Goal: Information Seeking & Learning: Learn about a topic

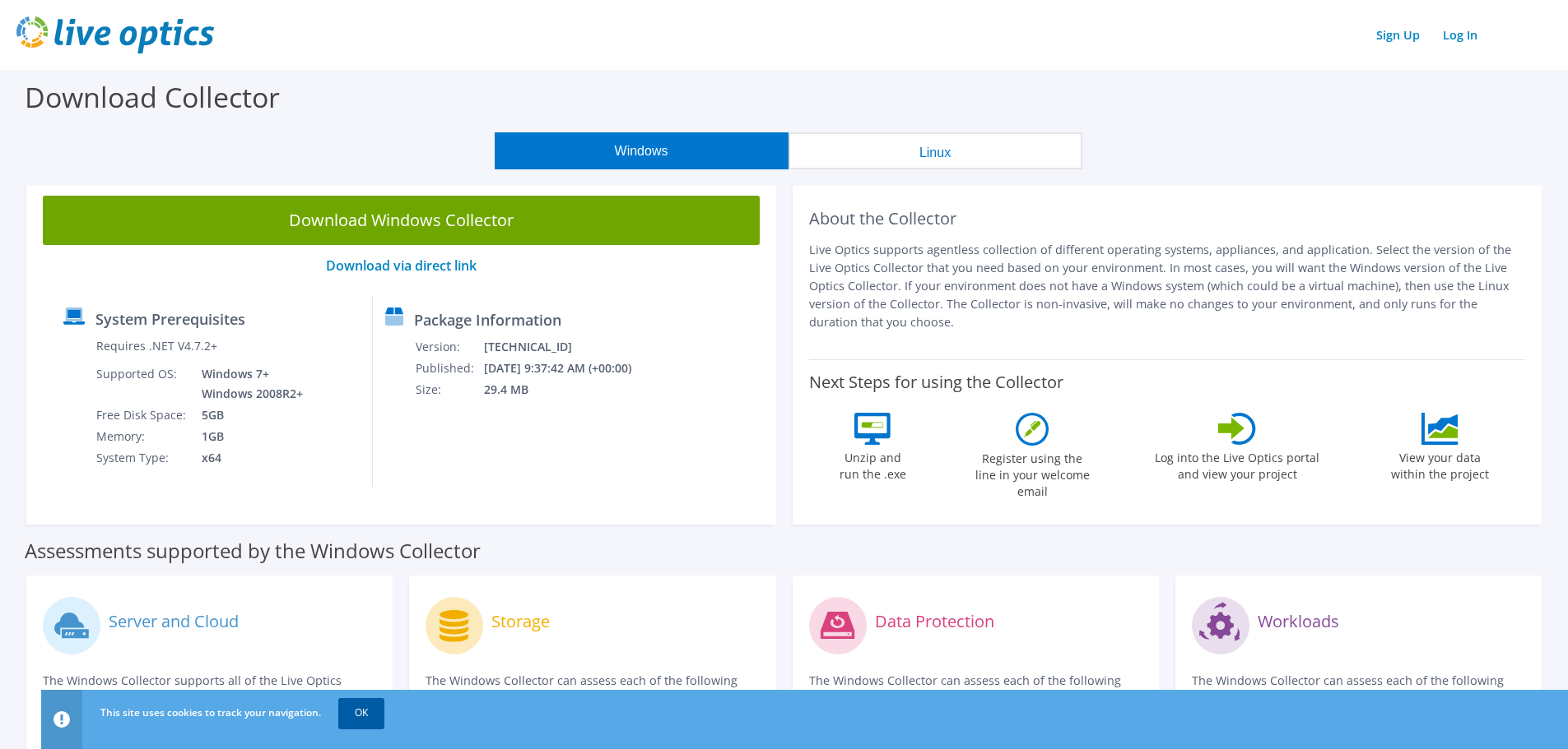
click at [360, 714] on link "OK" at bounding box center [361, 713] width 46 height 29
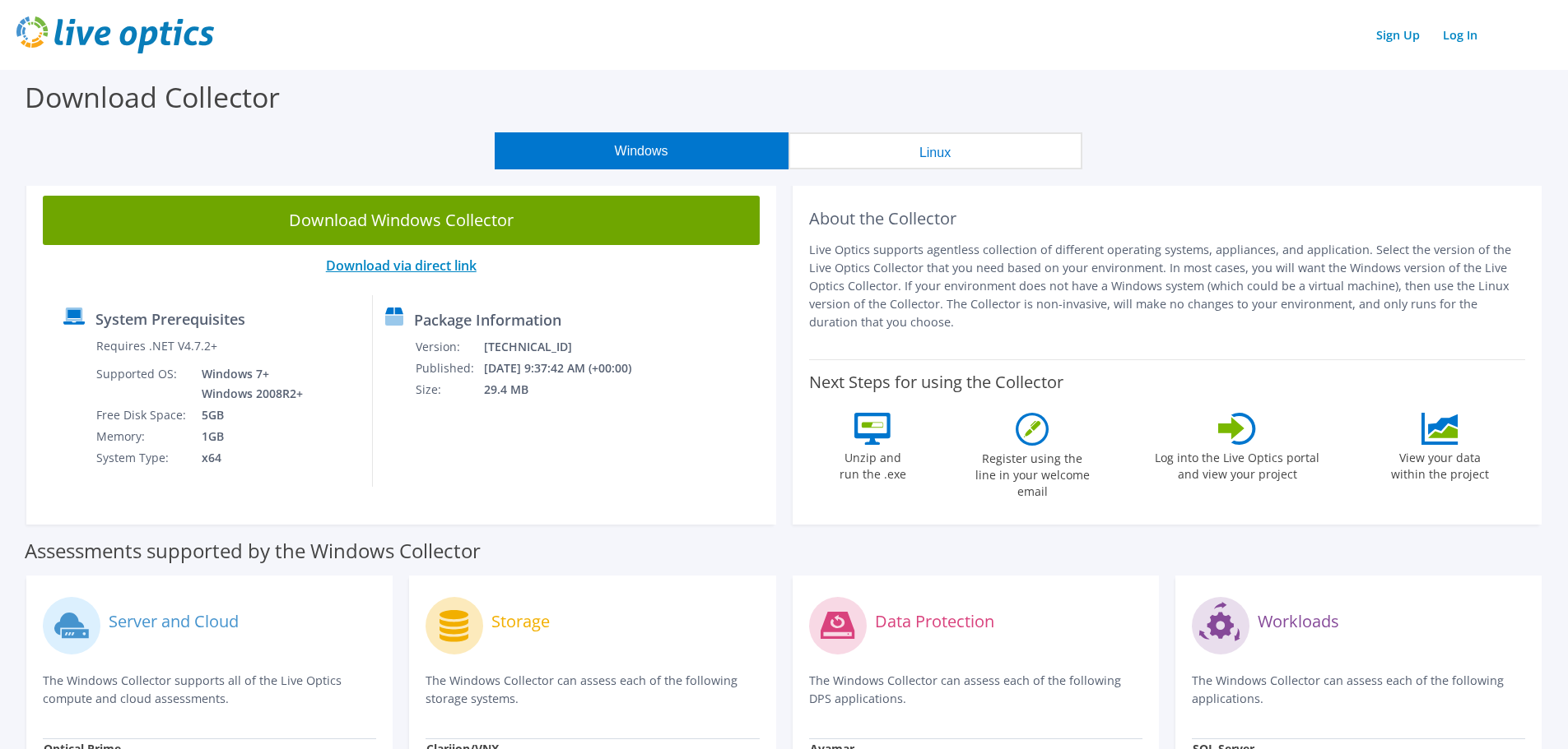
click at [405, 266] on link "Download via direct link" at bounding box center [401, 265] width 151 height 18
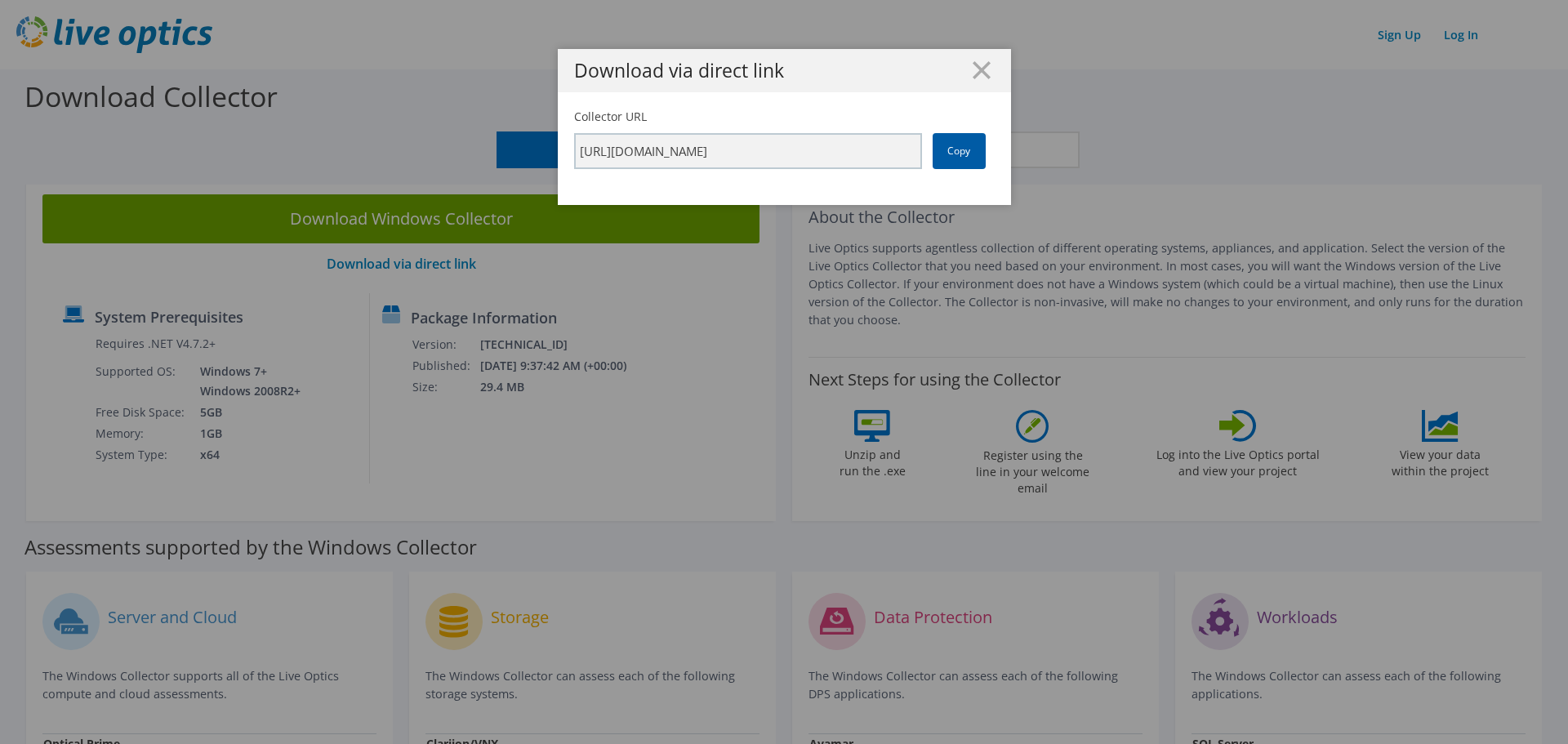
click at [958, 152] on link "Copy" at bounding box center [959, 151] width 53 height 36
drag, startPoint x: 977, startPoint y: 71, endPoint x: 977, endPoint y: 79, distance: 8.0
click at [977, 79] on h1 "Download via direct link" at bounding box center [784, 71] width 421 height 19
click at [974, 69] on line at bounding box center [981, 70] width 16 height 16
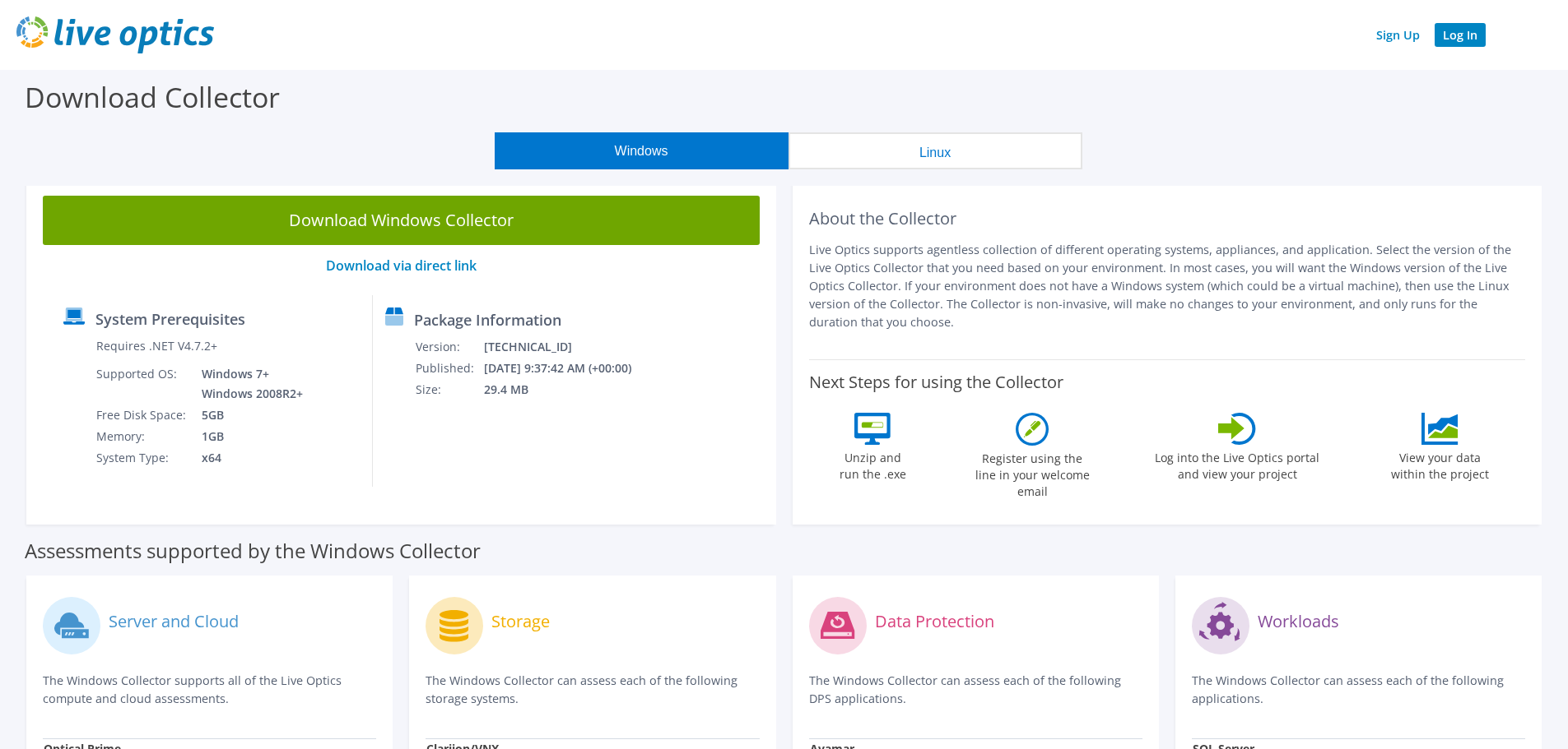
click at [1466, 41] on link "Log In" at bounding box center [1460, 34] width 51 height 24
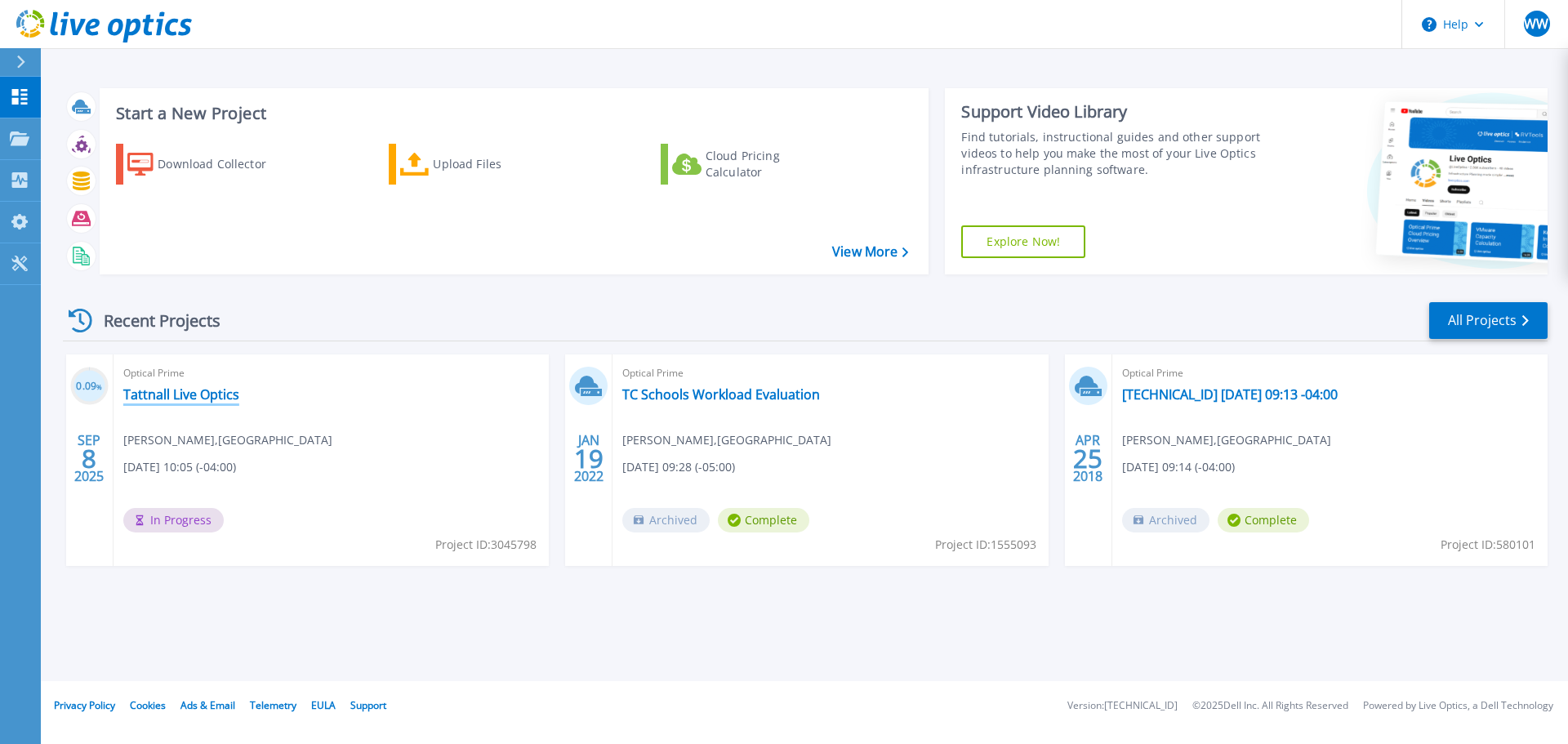
click at [181, 393] on link "Tattnall Live Optics" at bounding box center [181, 394] width 116 height 16
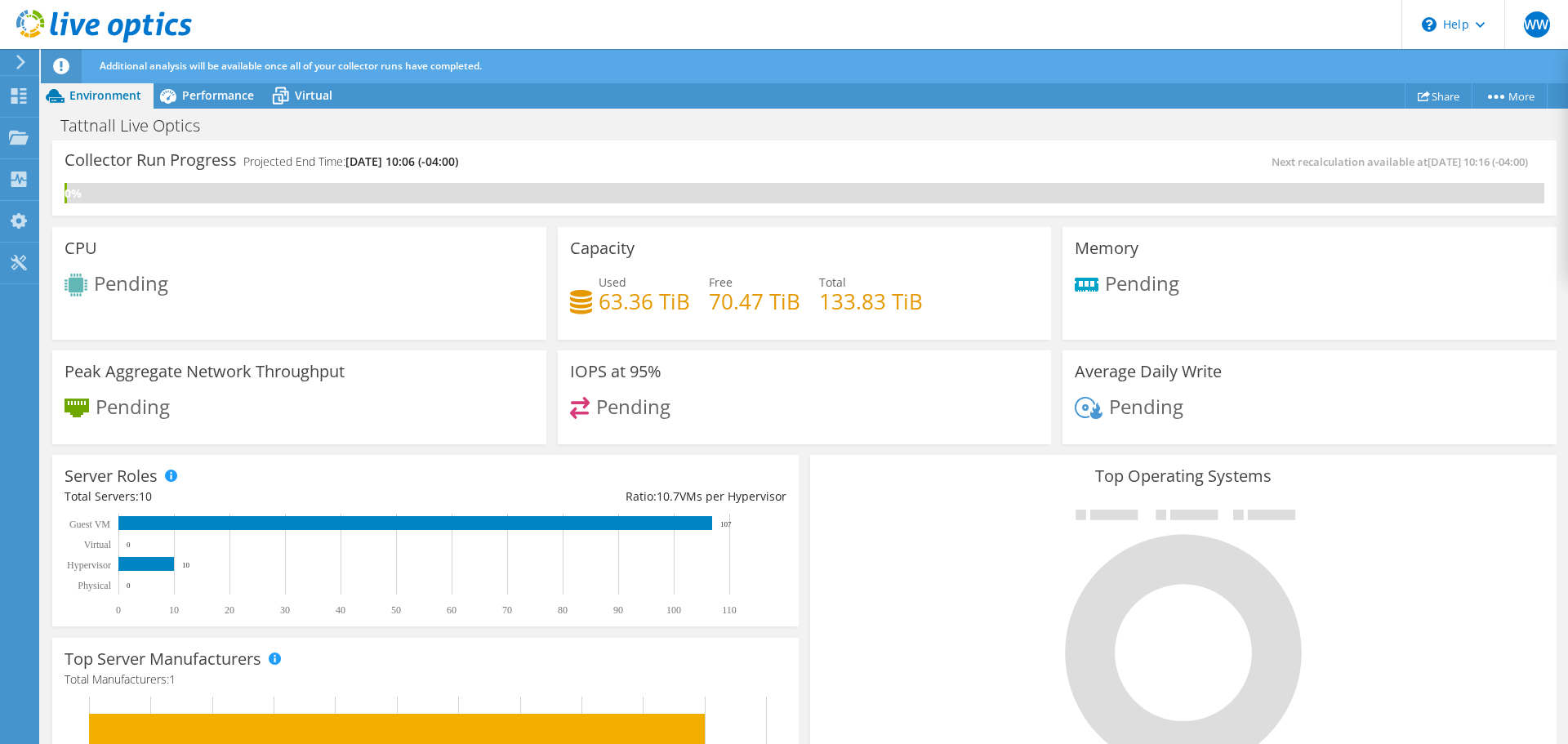
scroll to position [91, 0]
click at [209, 96] on span "Performance" at bounding box center [218, 95] width 72 height 15
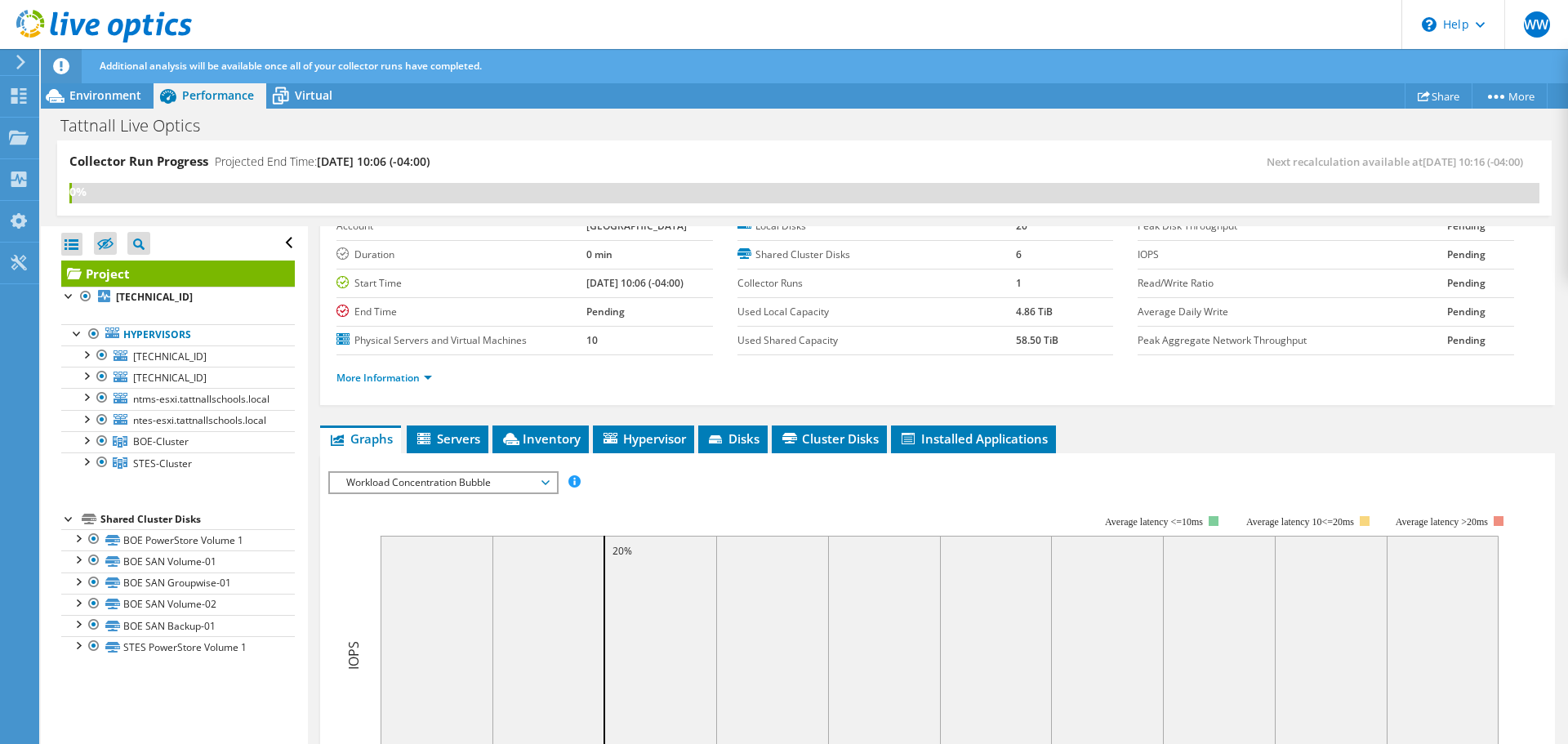
scroll to position [0, 0]
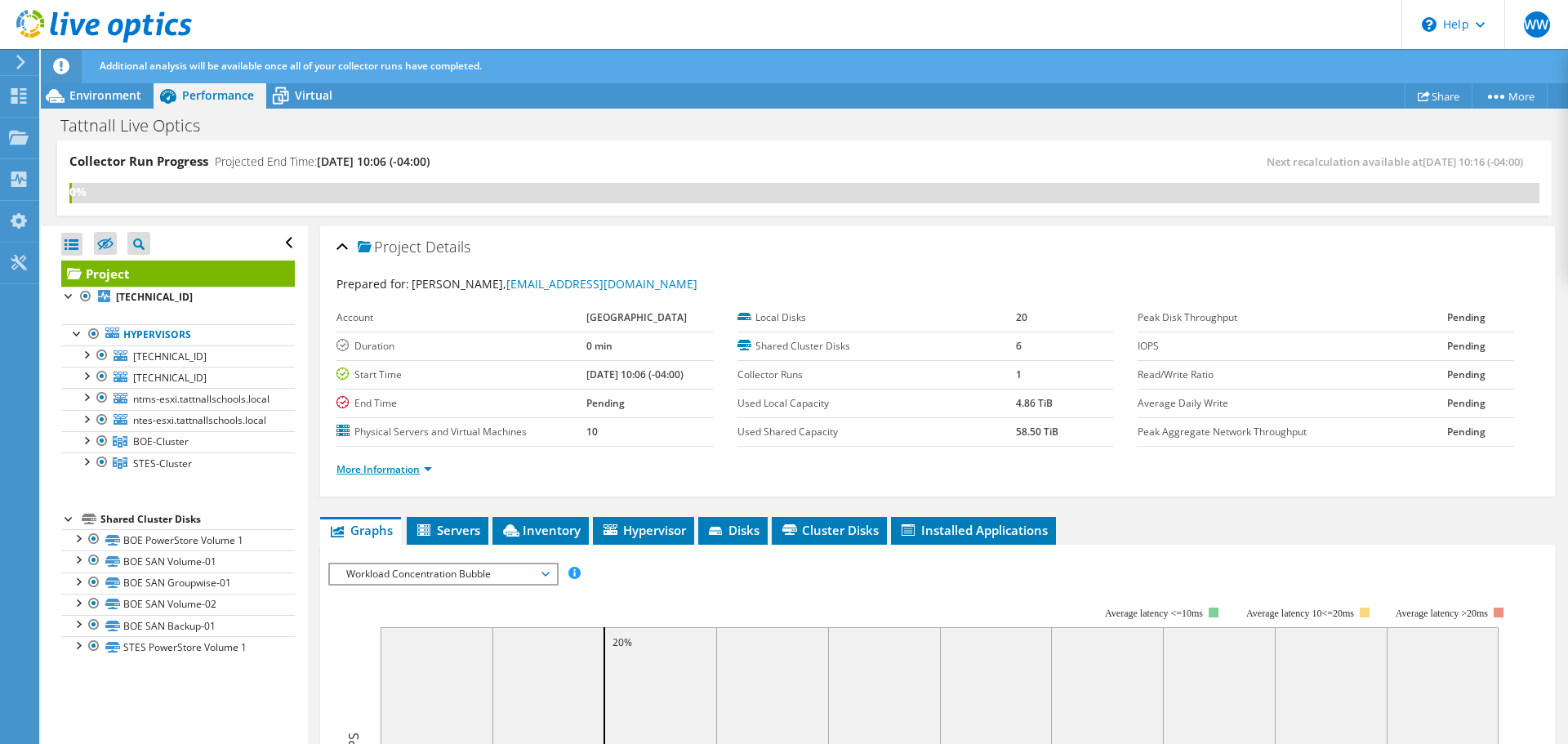
click at [405, 471] on link "More Information" at bounding box center [384, 469] width 96 height 14
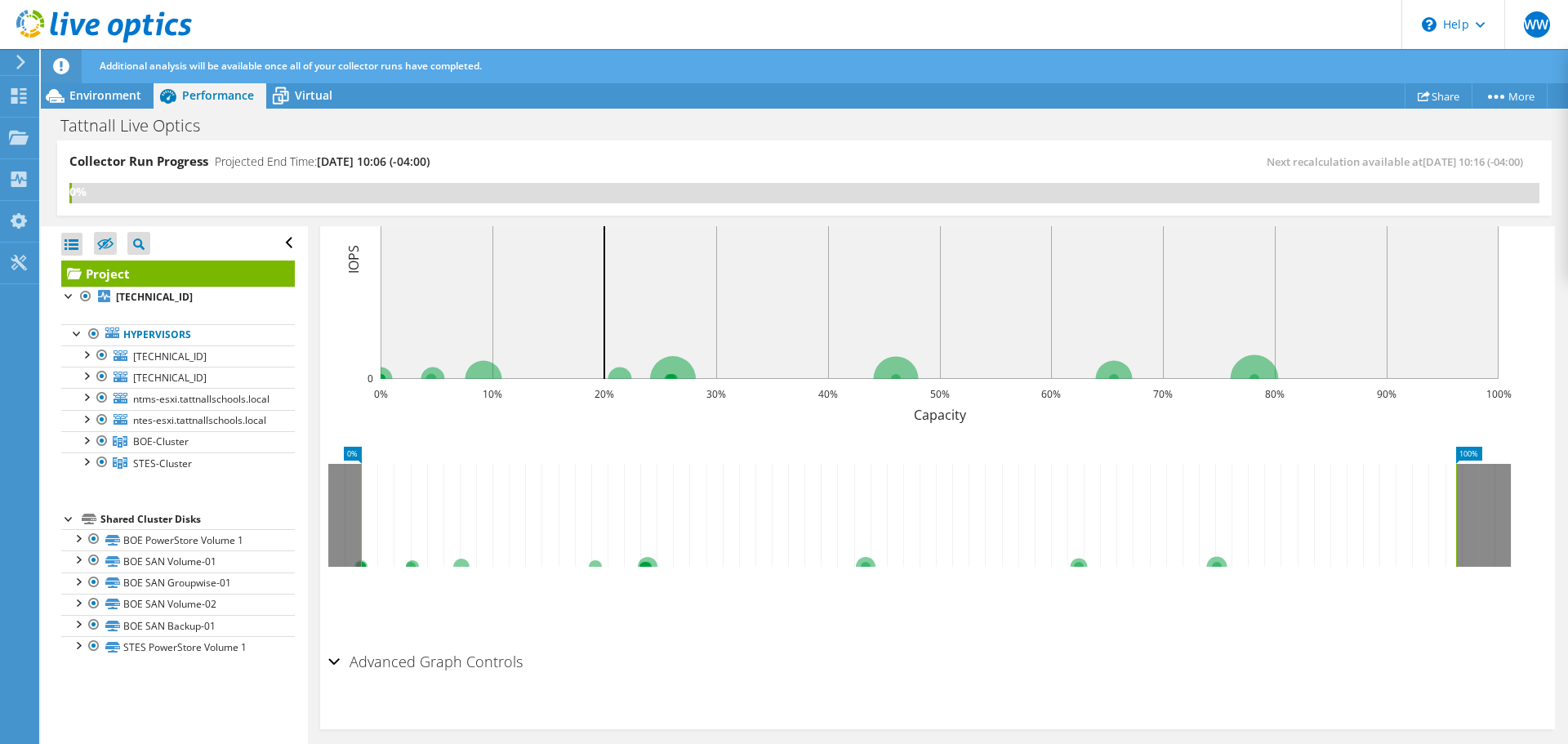
scroll to position [748, 0]
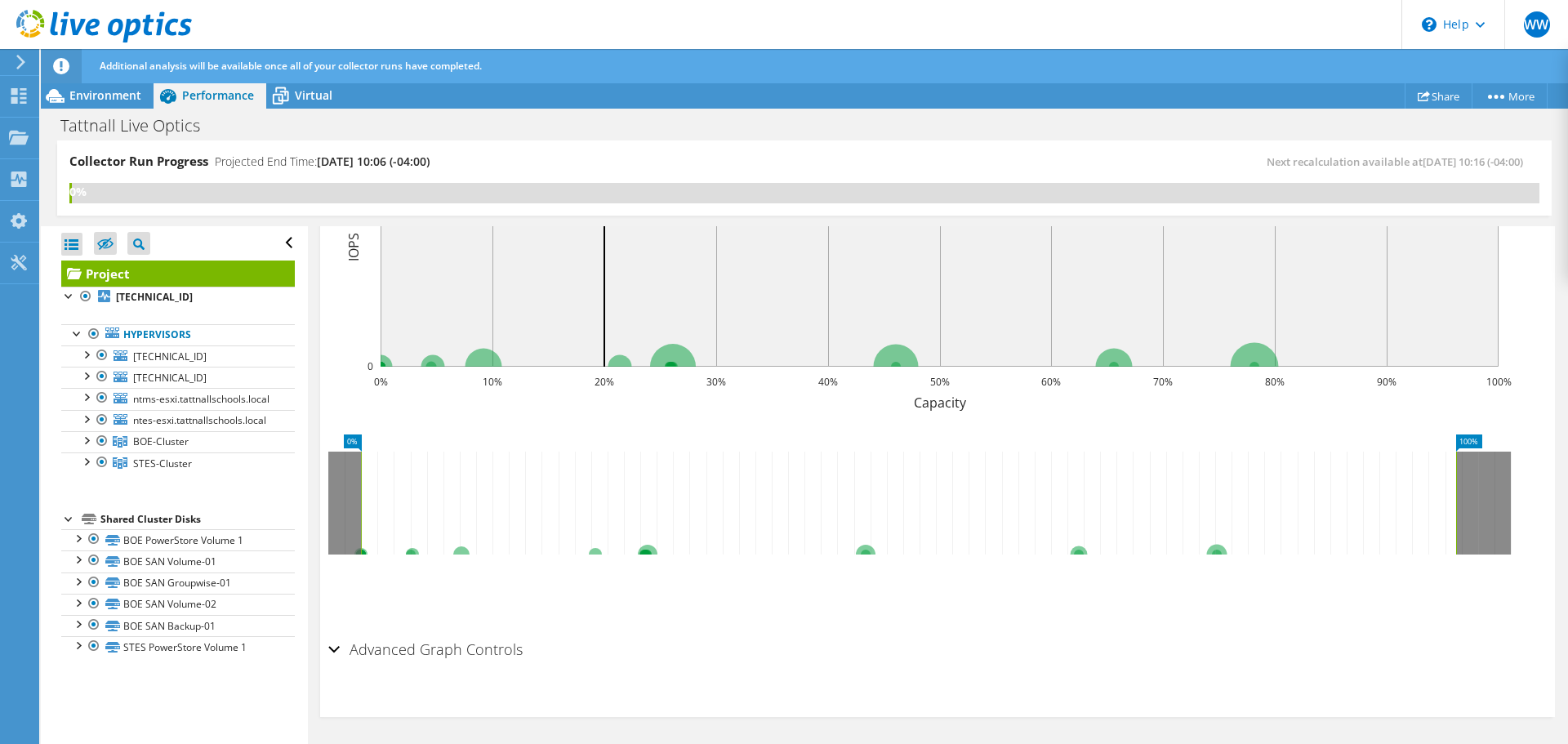
click at [330, 649] on div "Advanced Graph Controls" at bounding box center [937, 650] width 1219 height 35
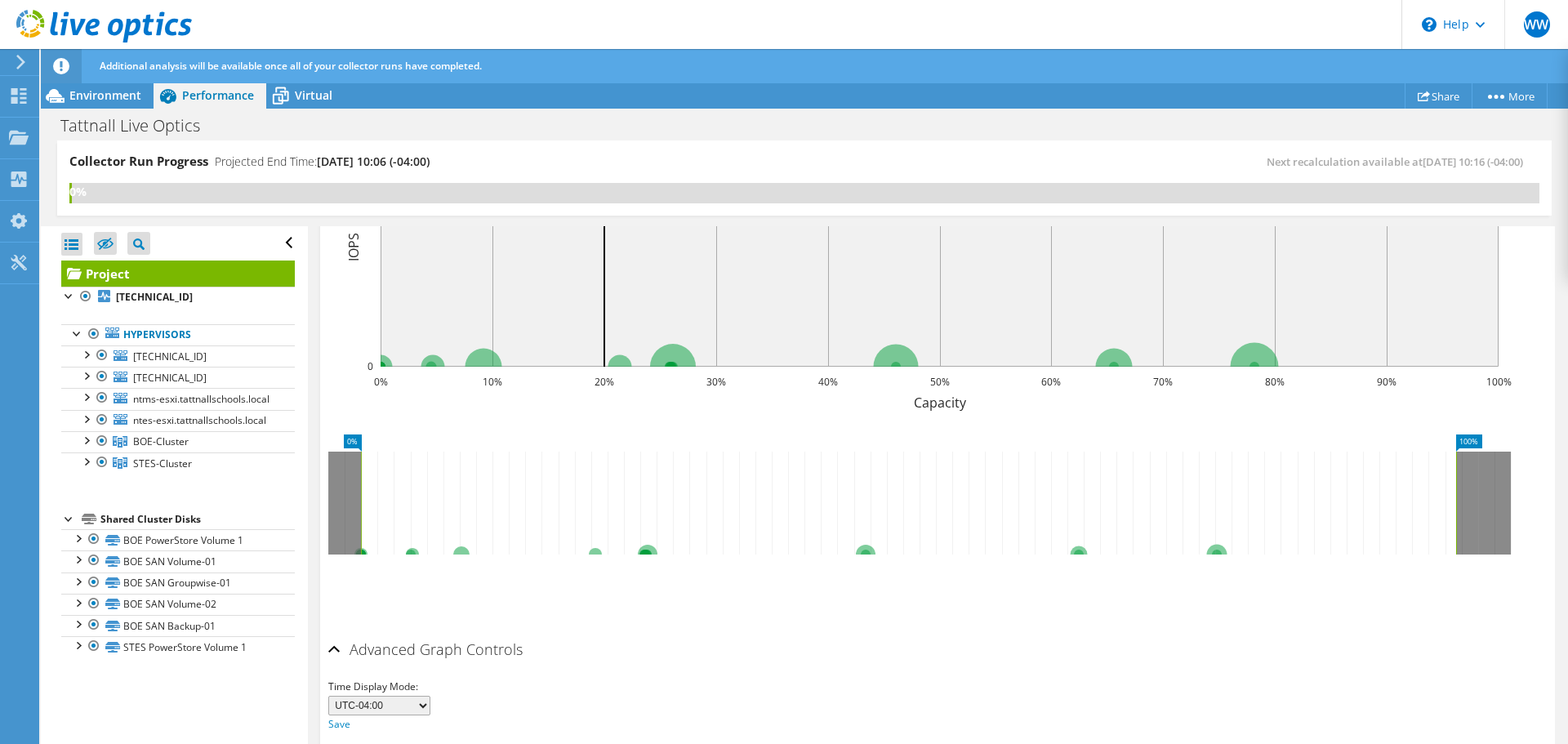
scroll to position [813, 0]
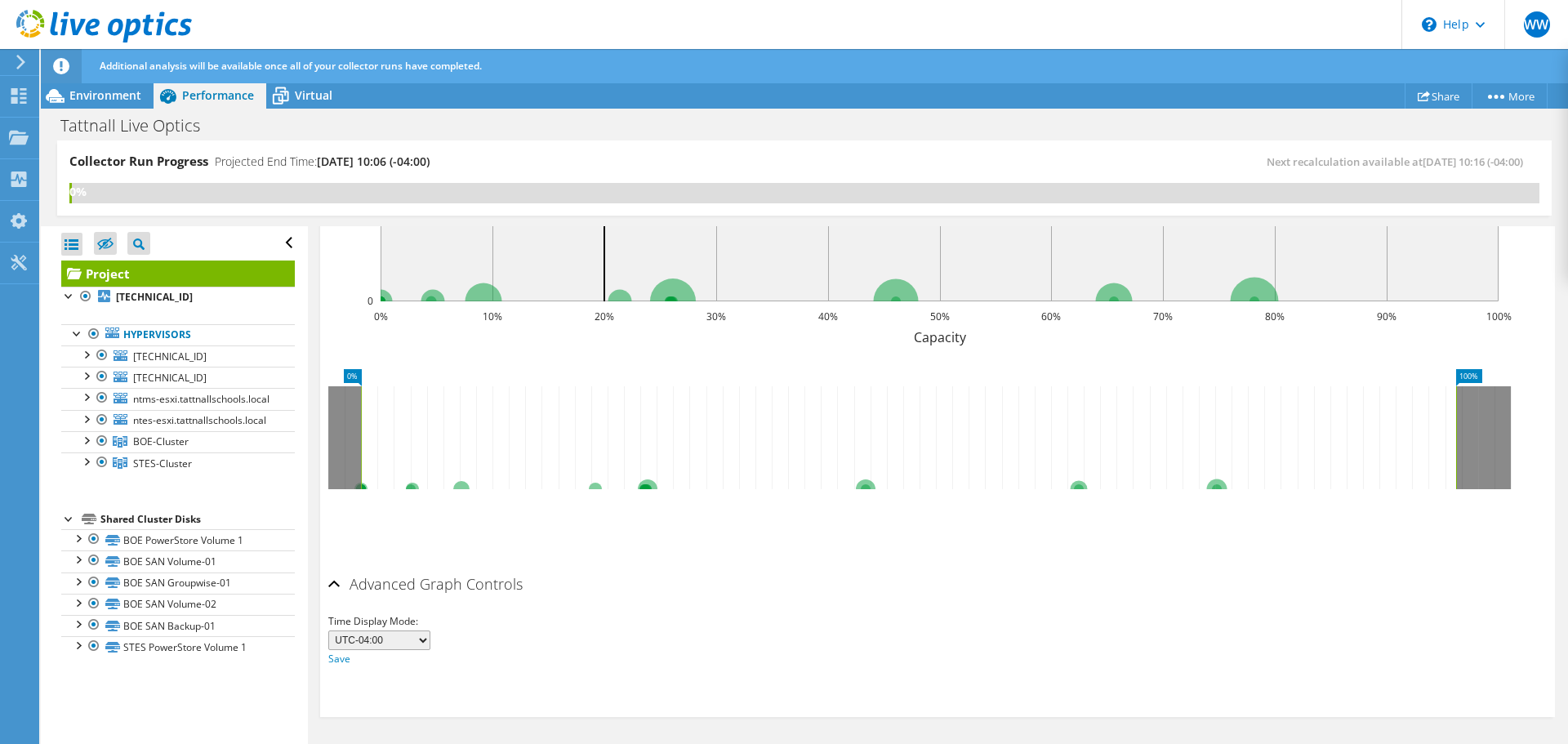
click at [334, 581] on div "Advanced Graph Controls" at bounding box center [937, 585] width 1219 height 35
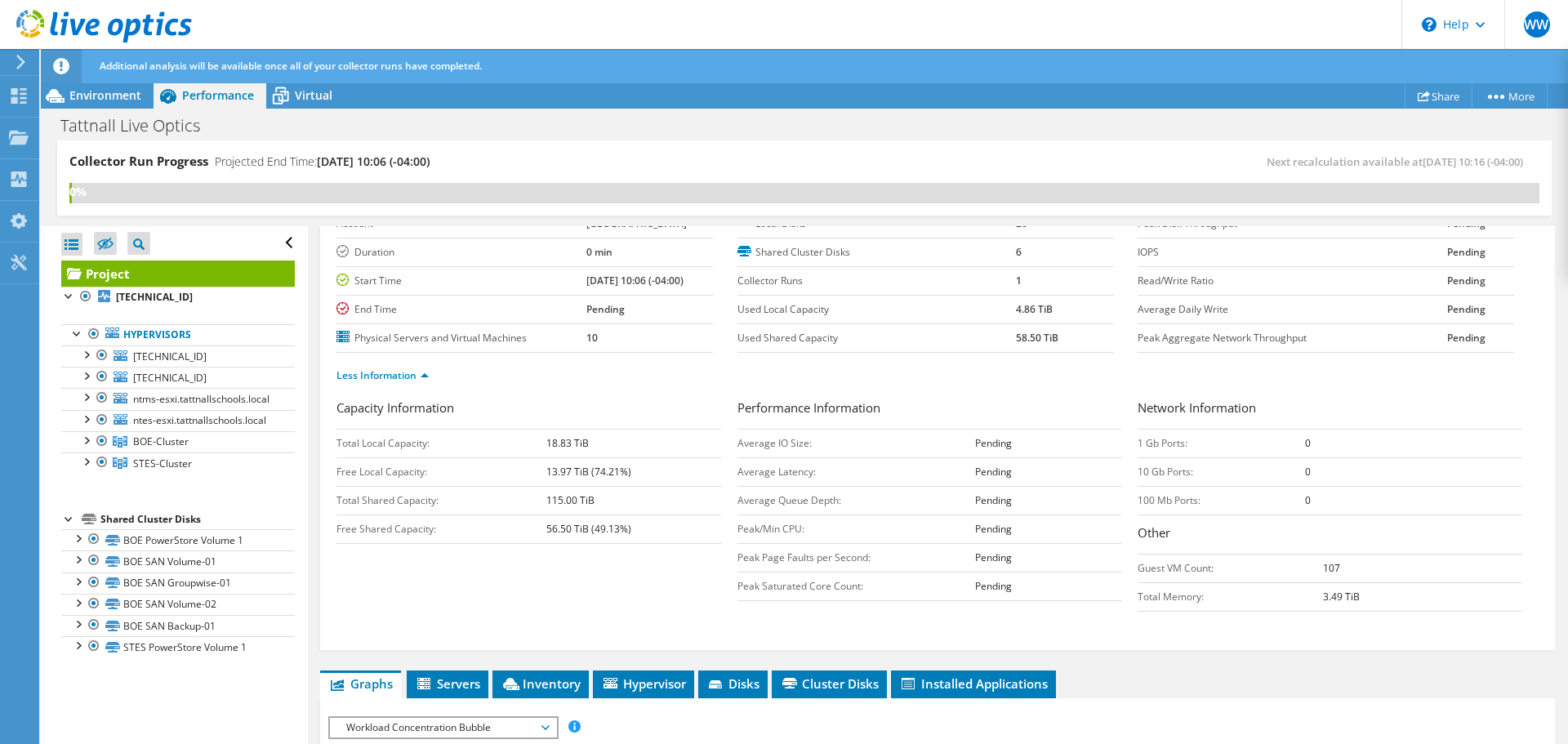
scroll to position [257, 0]
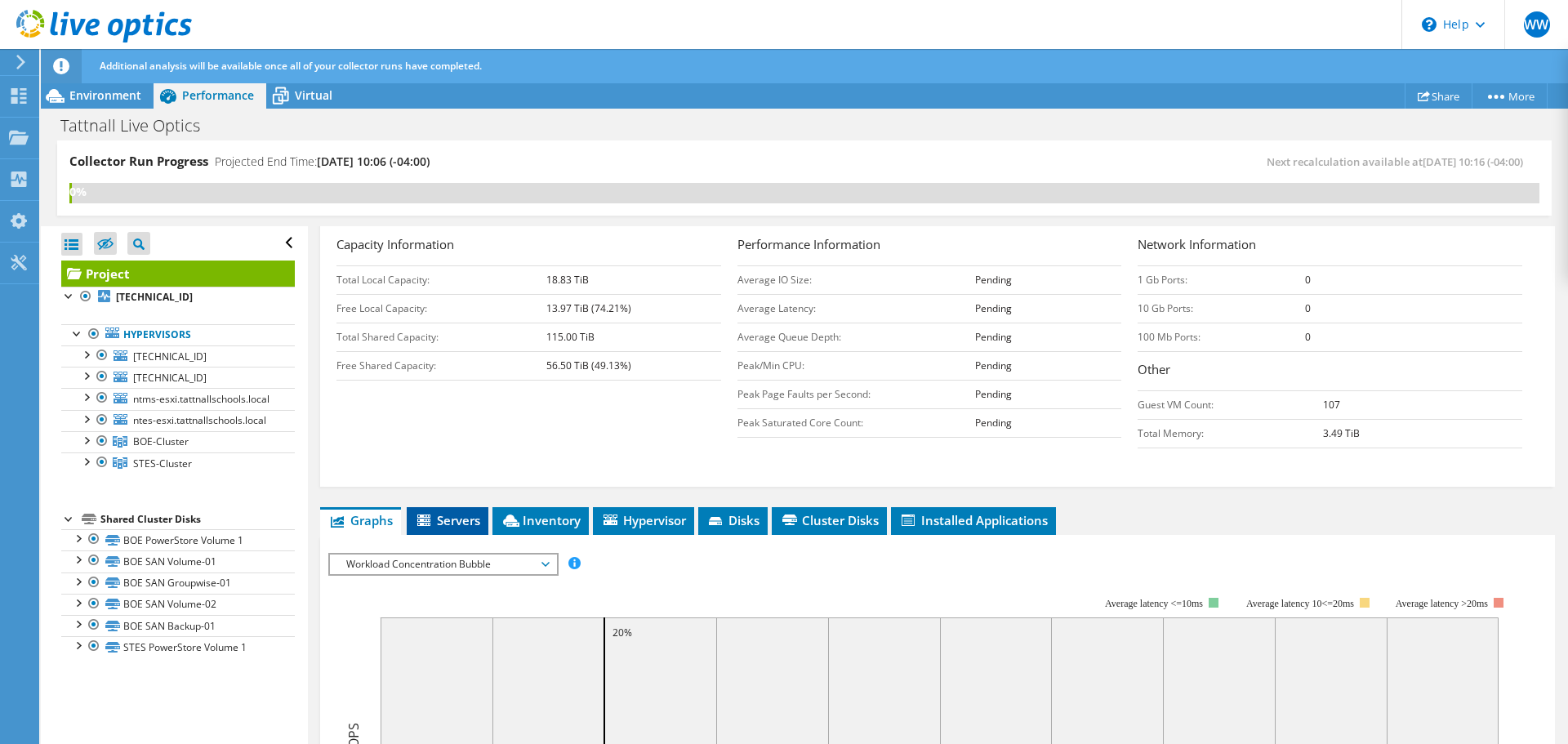
click at [446, 520] on span "Servers" at bounding box center [447, 520] width 65 height 16
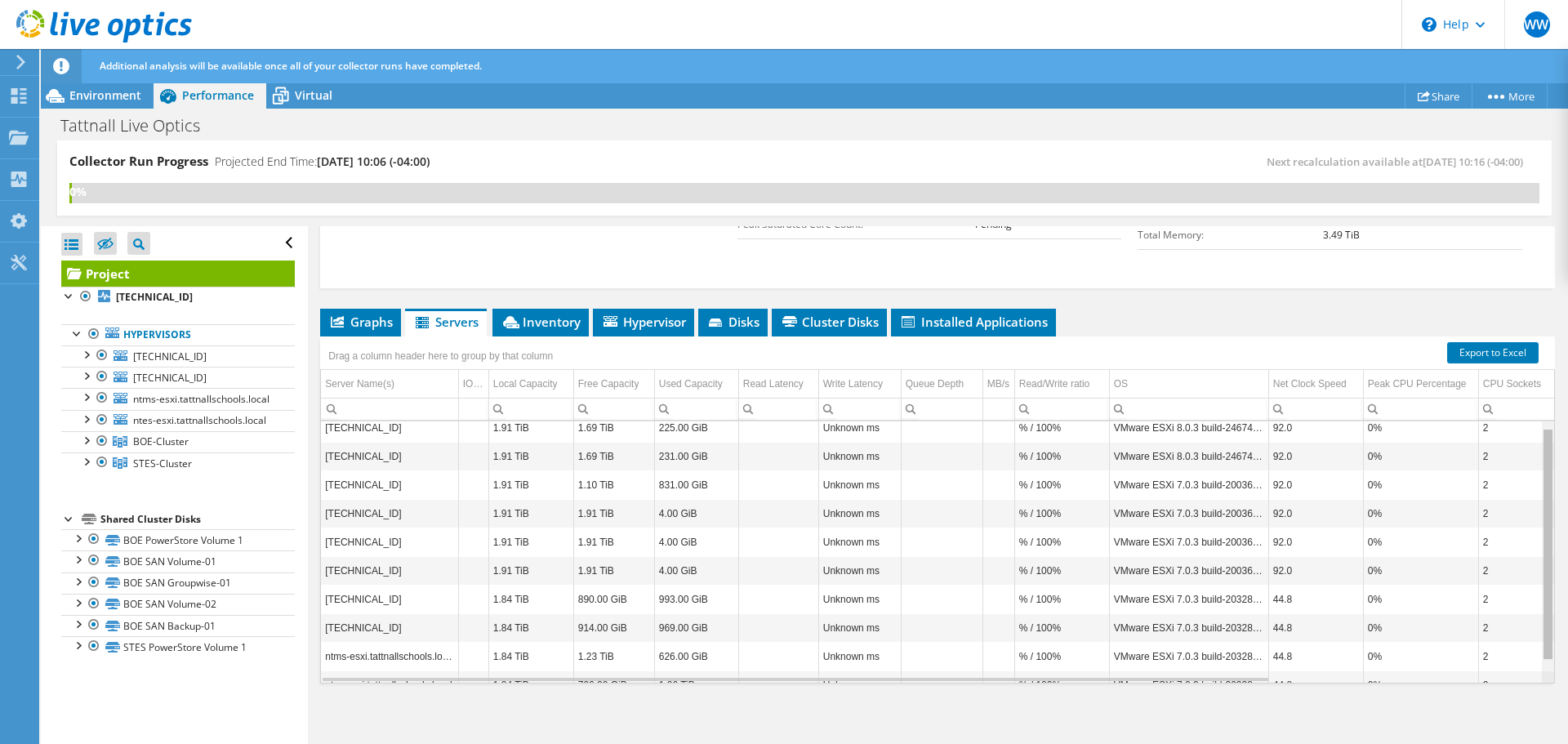
scroll to position [0, 0]
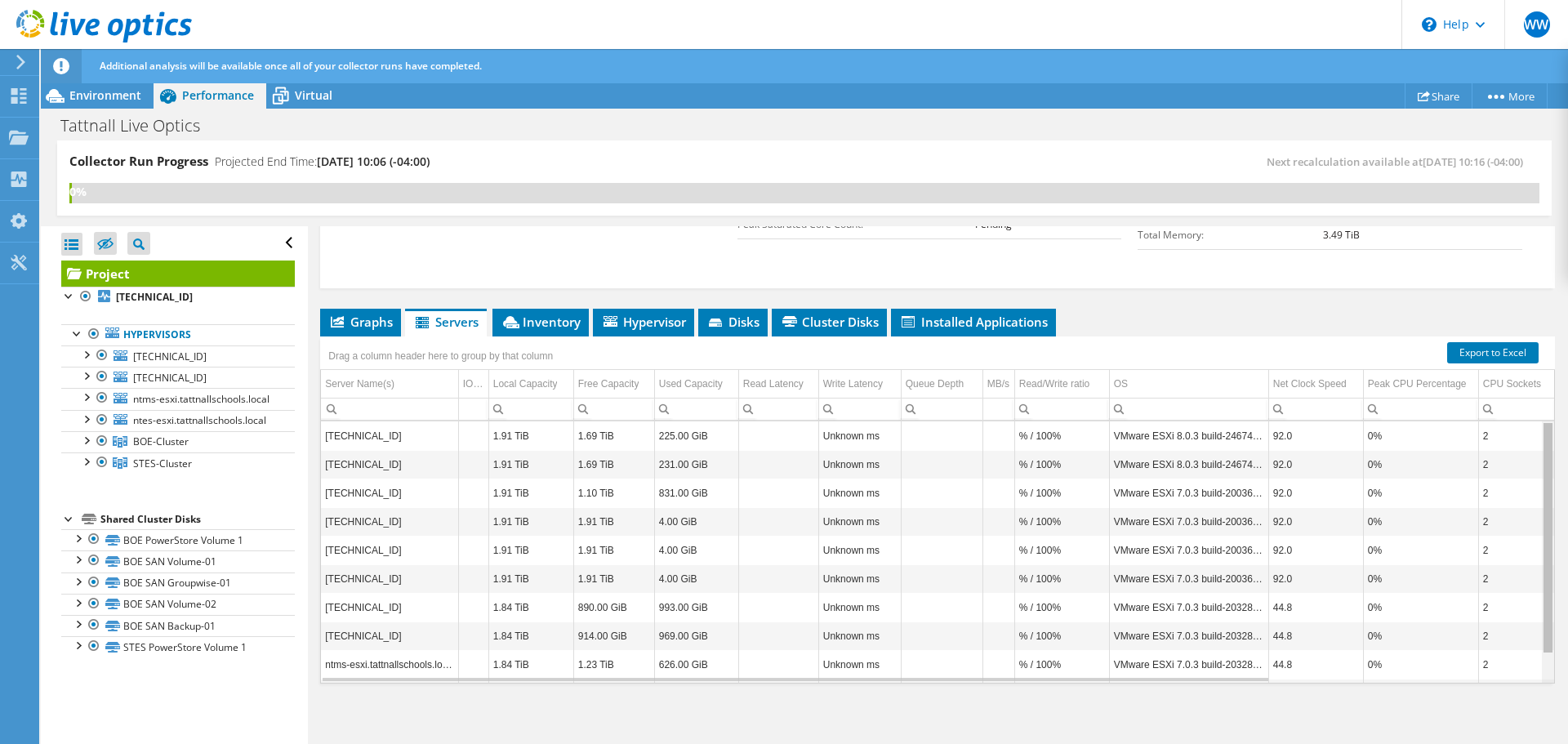
drag, startPoint x: 1537, startPoint y: 575, endPoint x: 1536, endPoint y: 509, distance: 66.0
click at [1536, 509] on body "WW End User Wesley Waters wwaters@tattnall.k12.ga.us TATTNALL CO SCHOOL DISTRIC…" at bounding box center [784, 372] width 1568 height 744
click at [545, 325] on span "Inventory" at bounding box center [540, 321] width 80 height 16
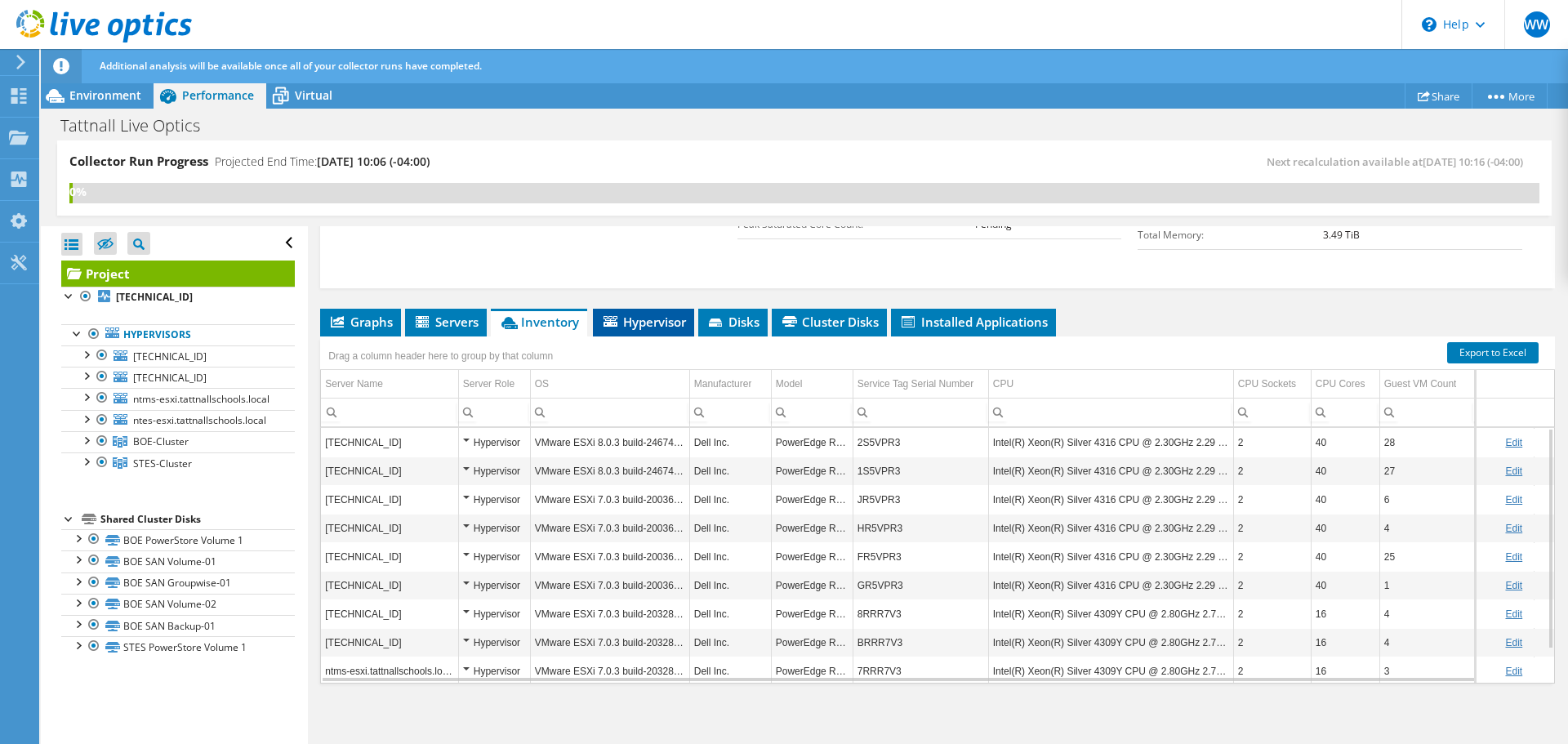
click at [632, 322] on span "Hypervisor" at bounding box center [644, 321] width 85 height 16
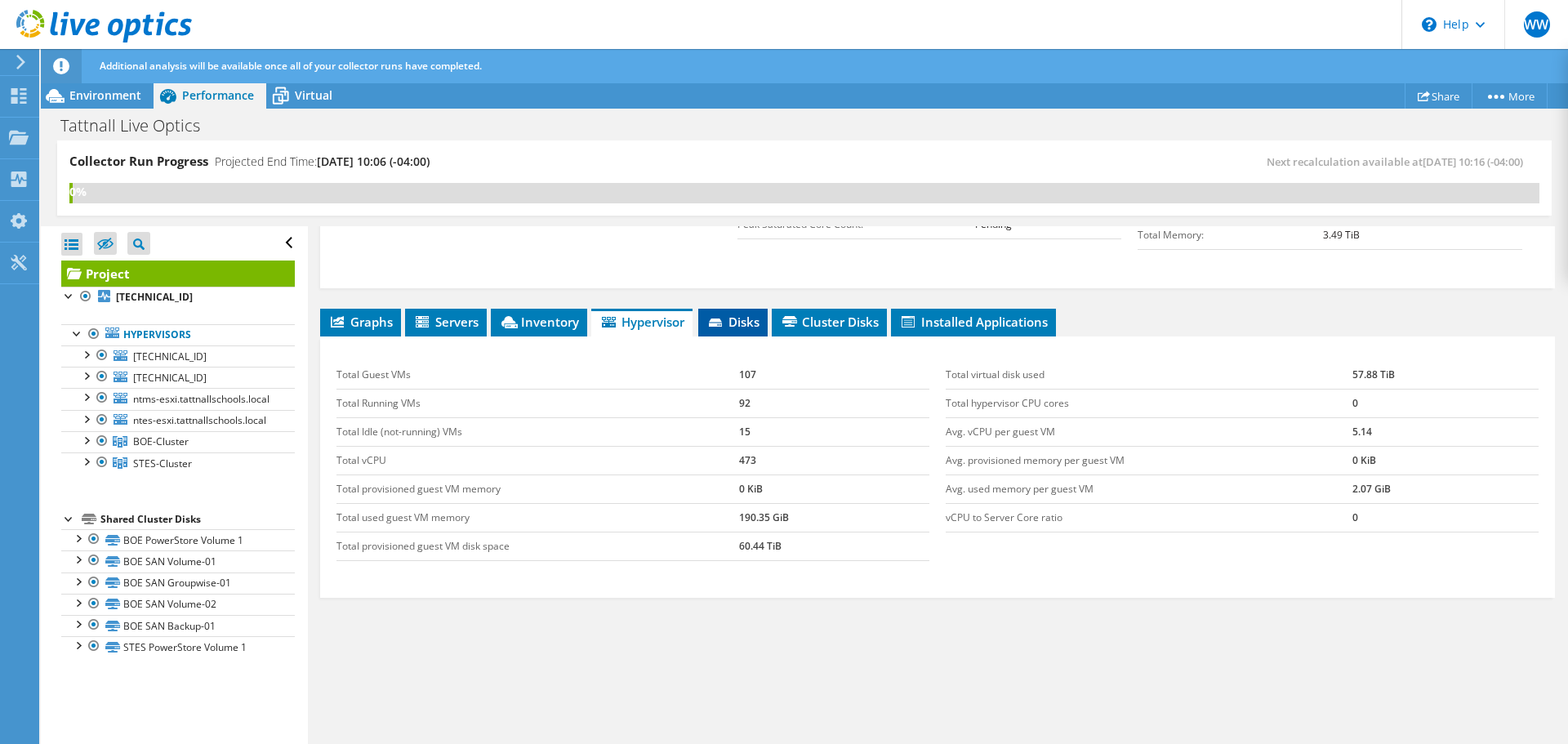
click at [735, 318] on span "Disks" at bounding box center [733, 321] width 53 height 16
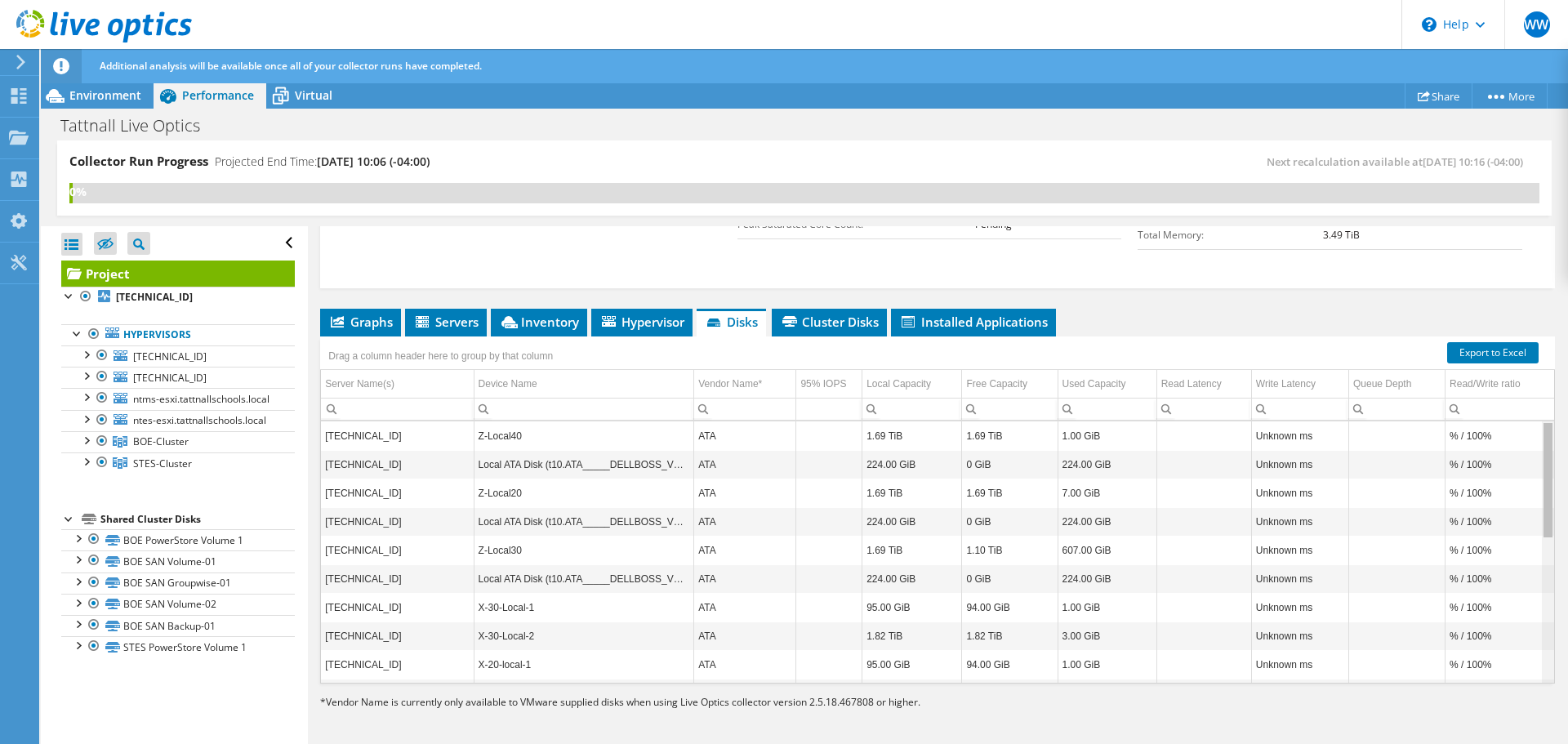
drag, startPoint x: 1537, startPoint y: 475, endPoint x: 1539, endPoint y: 442, distance: 33.1
click at [1540, 445] on body "WW End User Wesley Waters wwaters@tattnall.k12.ga.us TATTNALL CO SCHOOL DISTRIC…" at bounding box center [784, 372] width 1568 height 744
click at [818, 320] on span "Cluster Disks" at bounding box center [829, 321] width 99 height 16
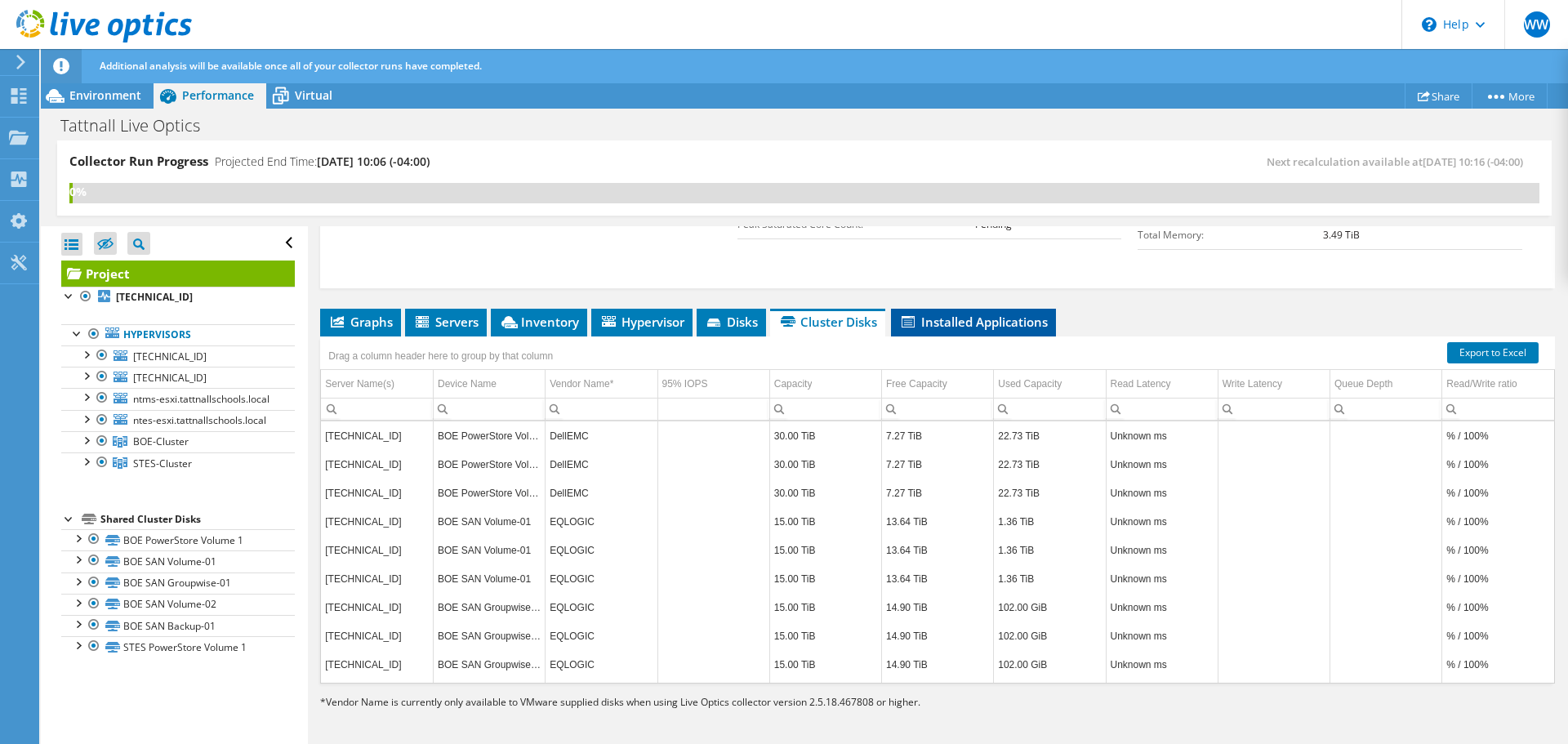
click at [958, 321] on span "Installed Applications" at bounding box center [973, 321] width 149 height 16
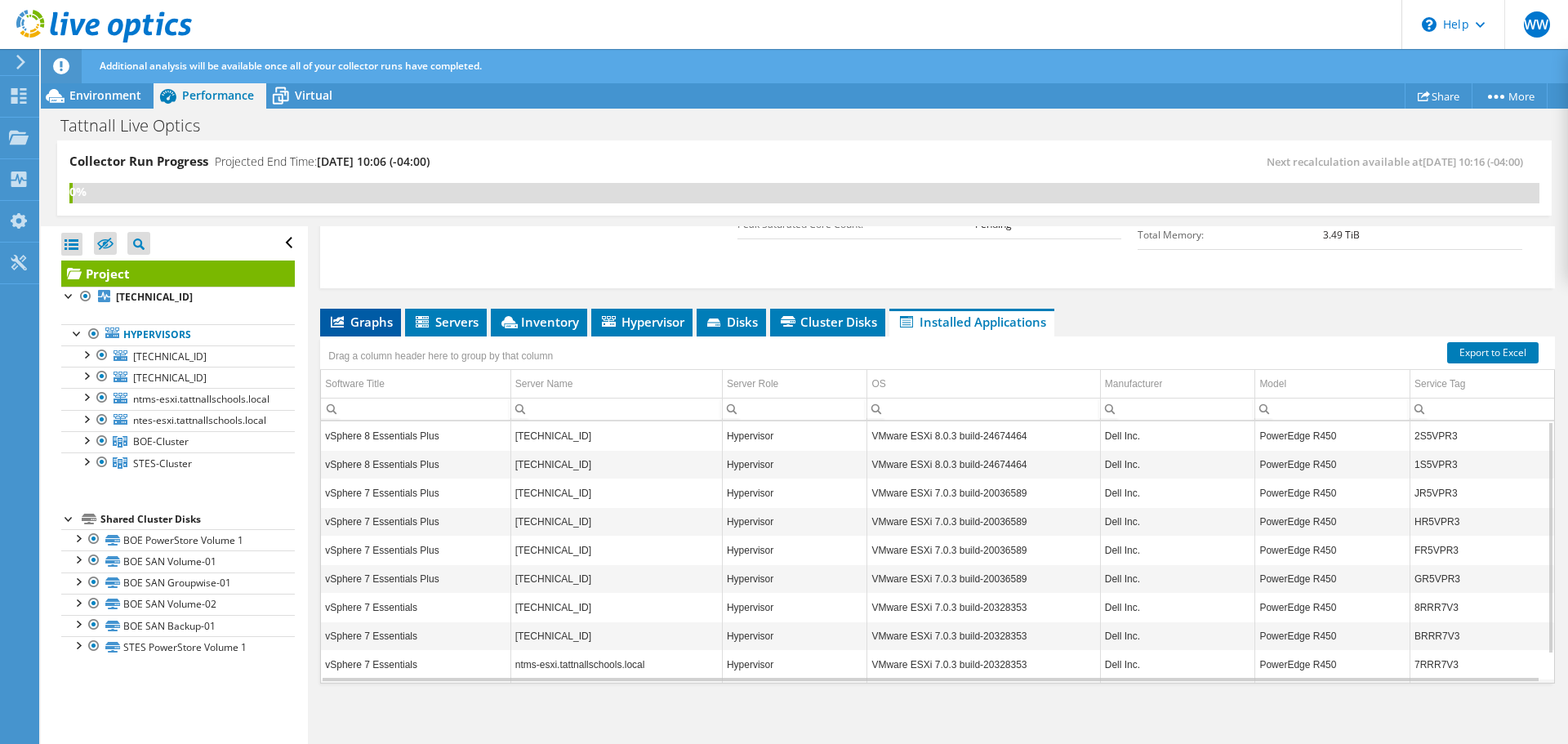
click at [353, 328] on span "Graphs" at bounding box center [360, 321] width 65 height 16
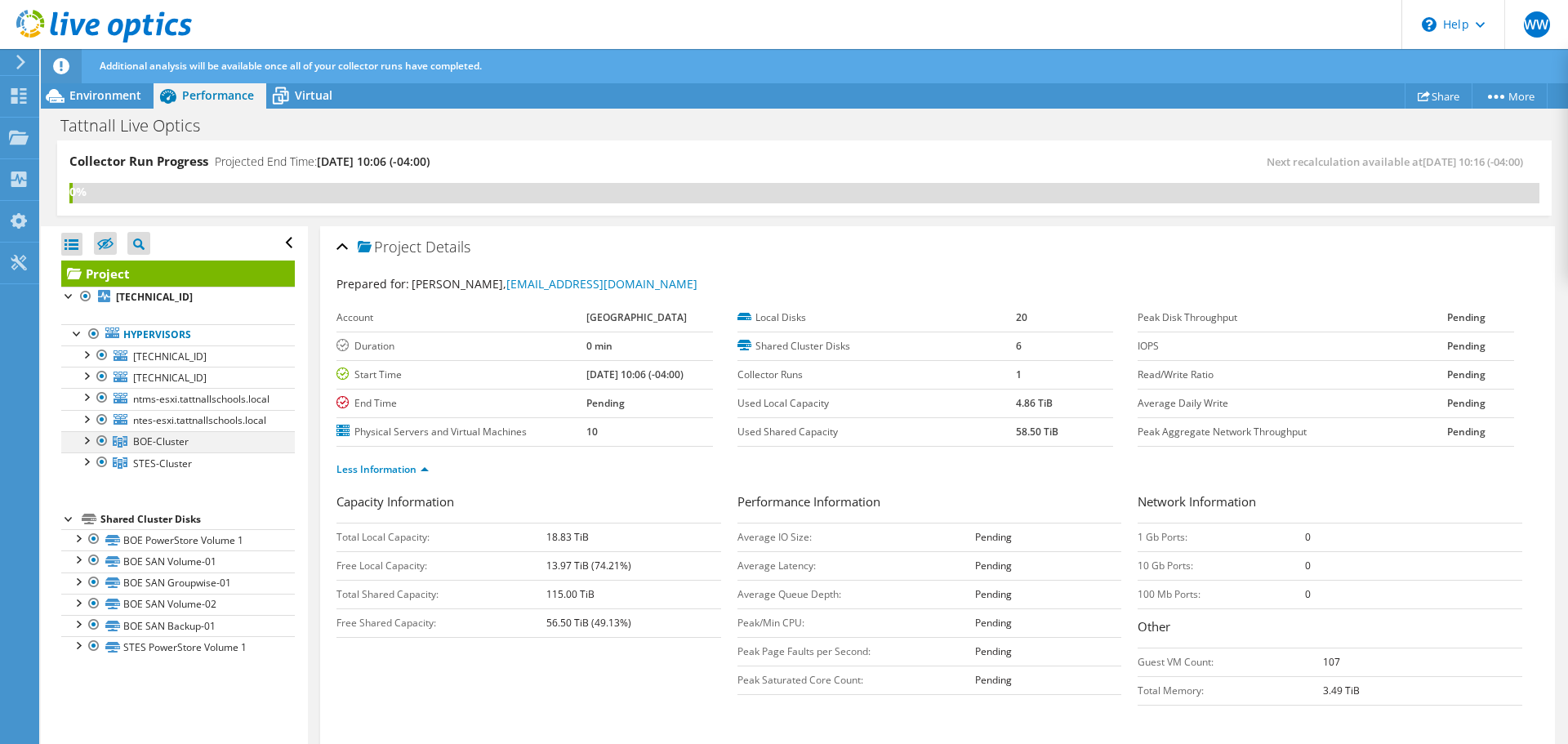
click at [84, 448] on div at bounding box center [85, 439] width 16 height 16
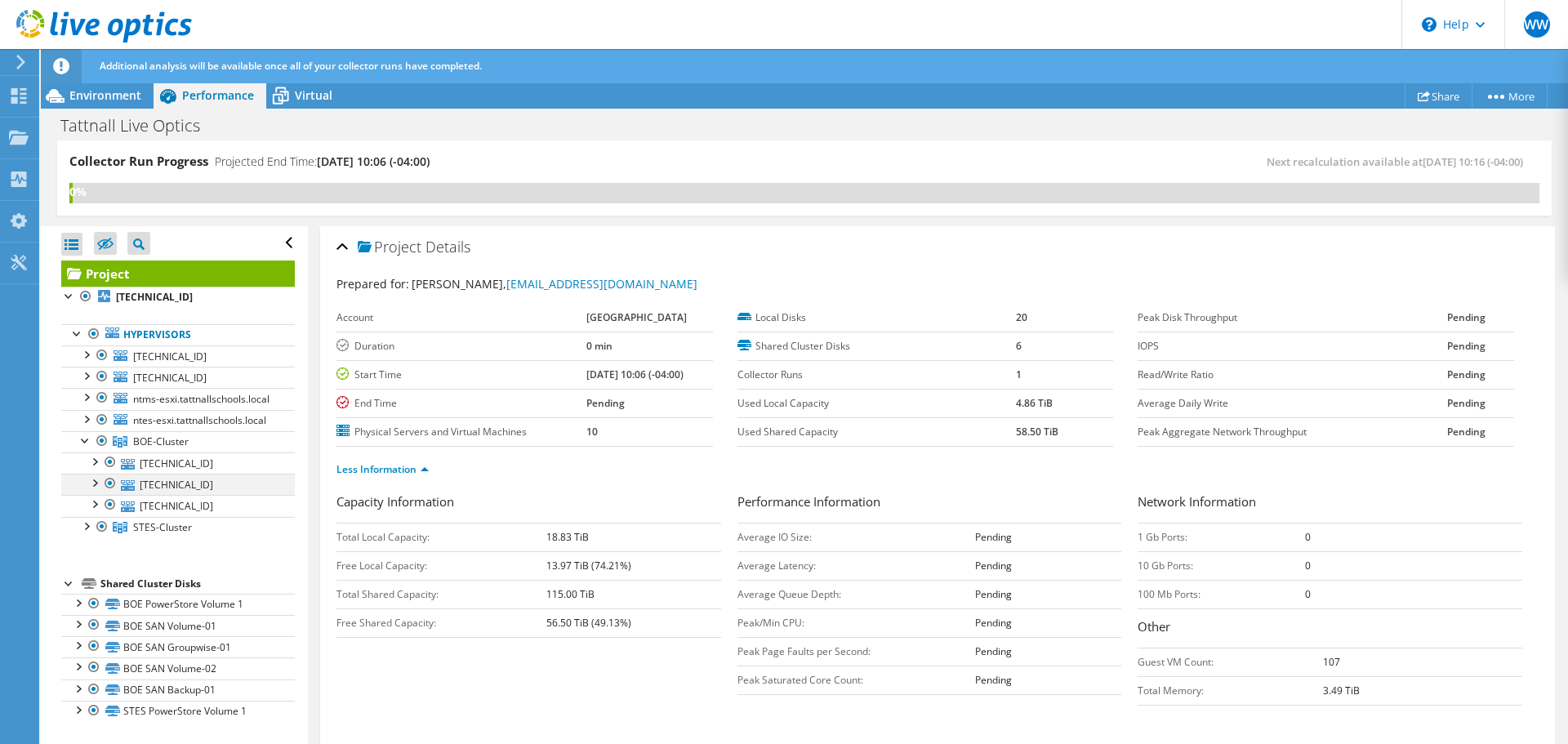
click at [95, 491] on div at bounding box center [93, 481] width 16 height 16
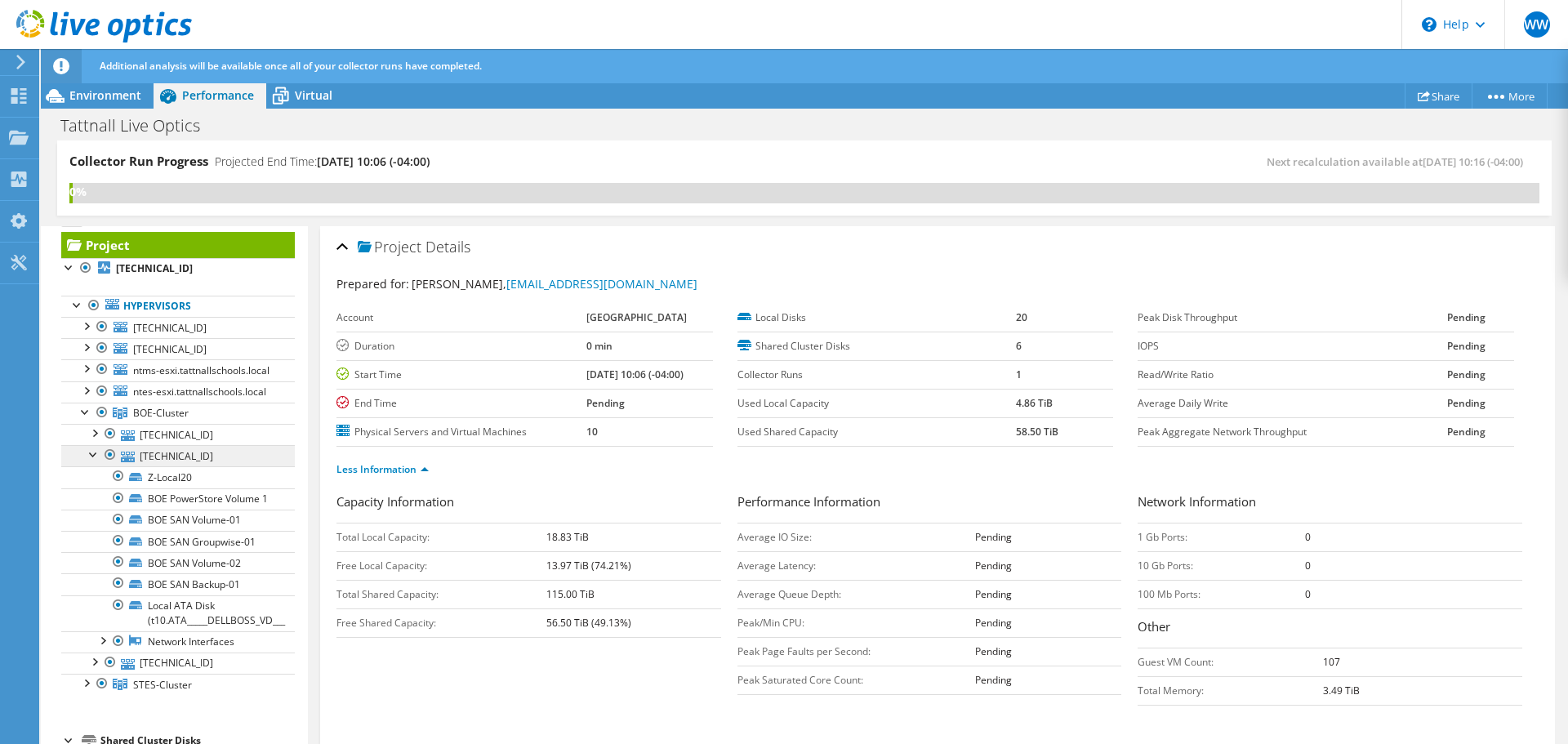
scroll to position [36, 0]
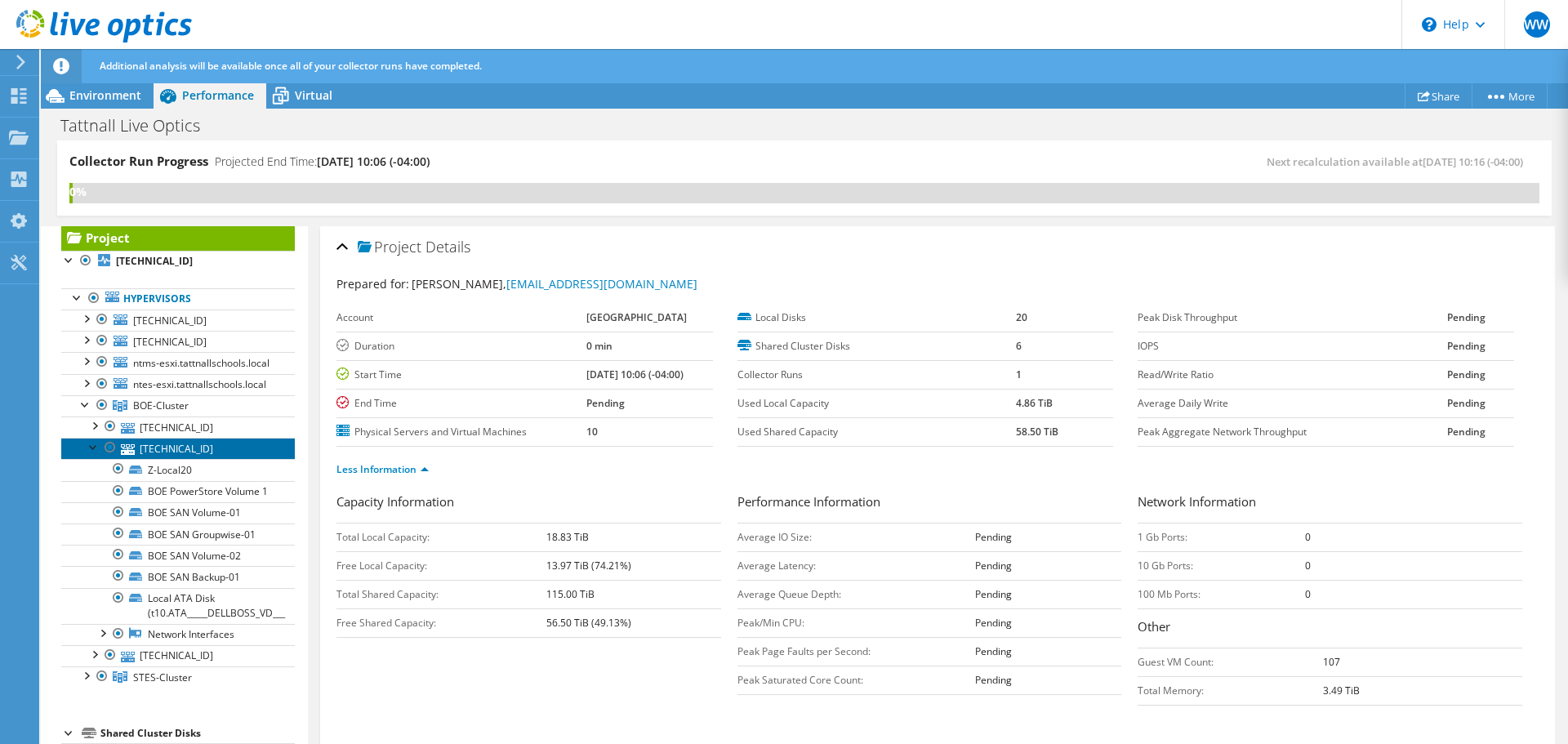
click at [169, 460] on link "10.1.1.20" at bounding box center [178, 448] width 233 height 22
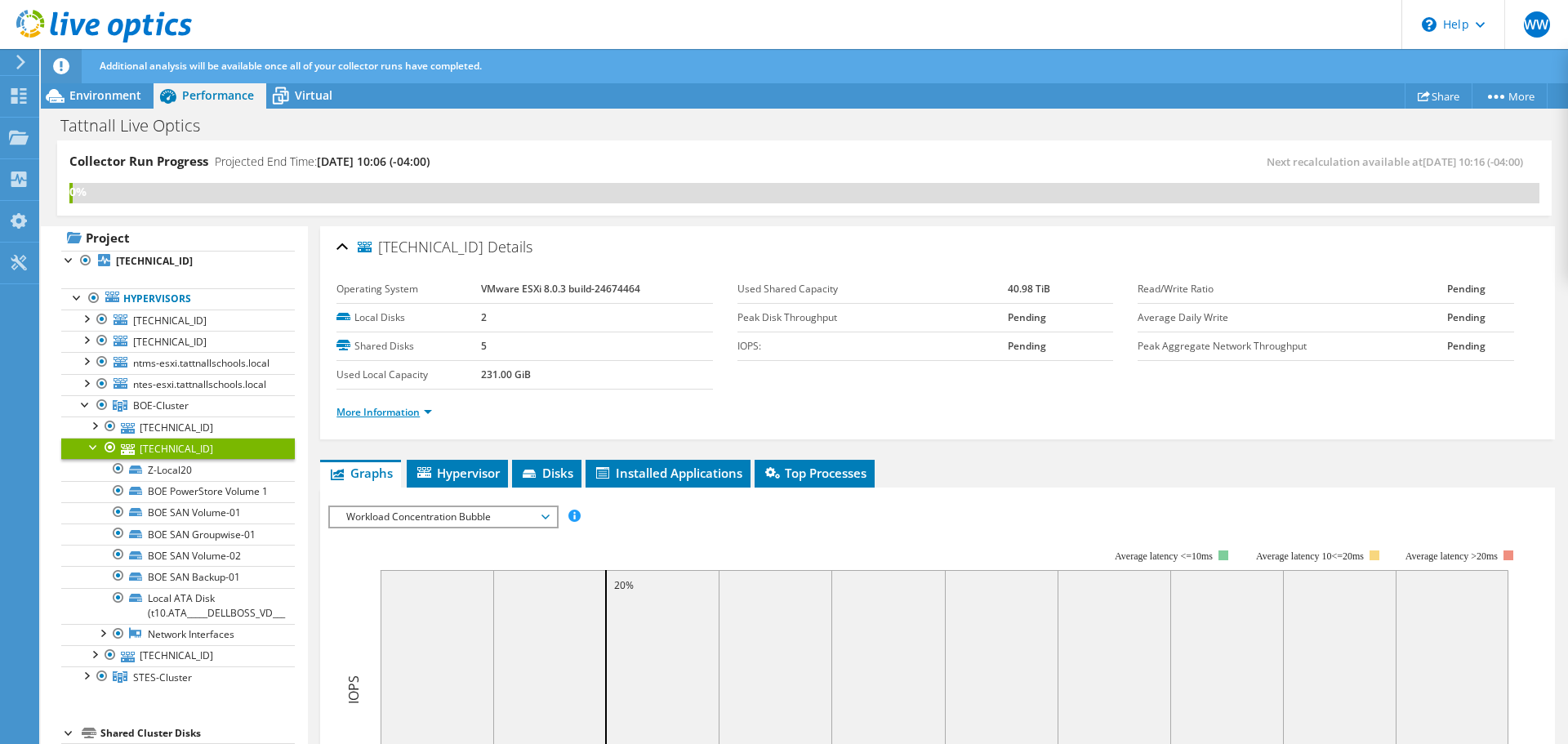
click at [351, 418] on link "More Information" at bounding box center [384, 412] width 96 height 14
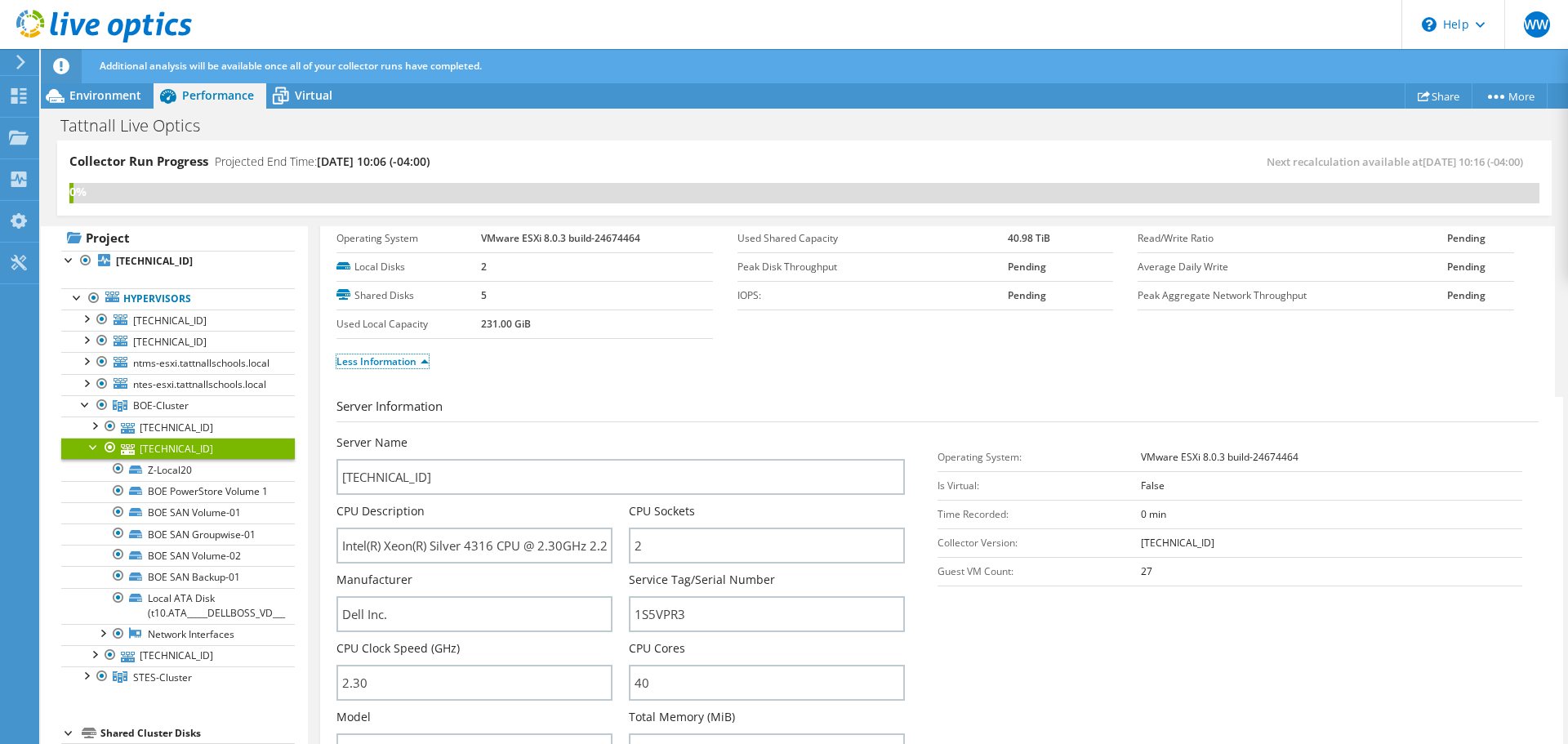
scroll to position [0, 0]
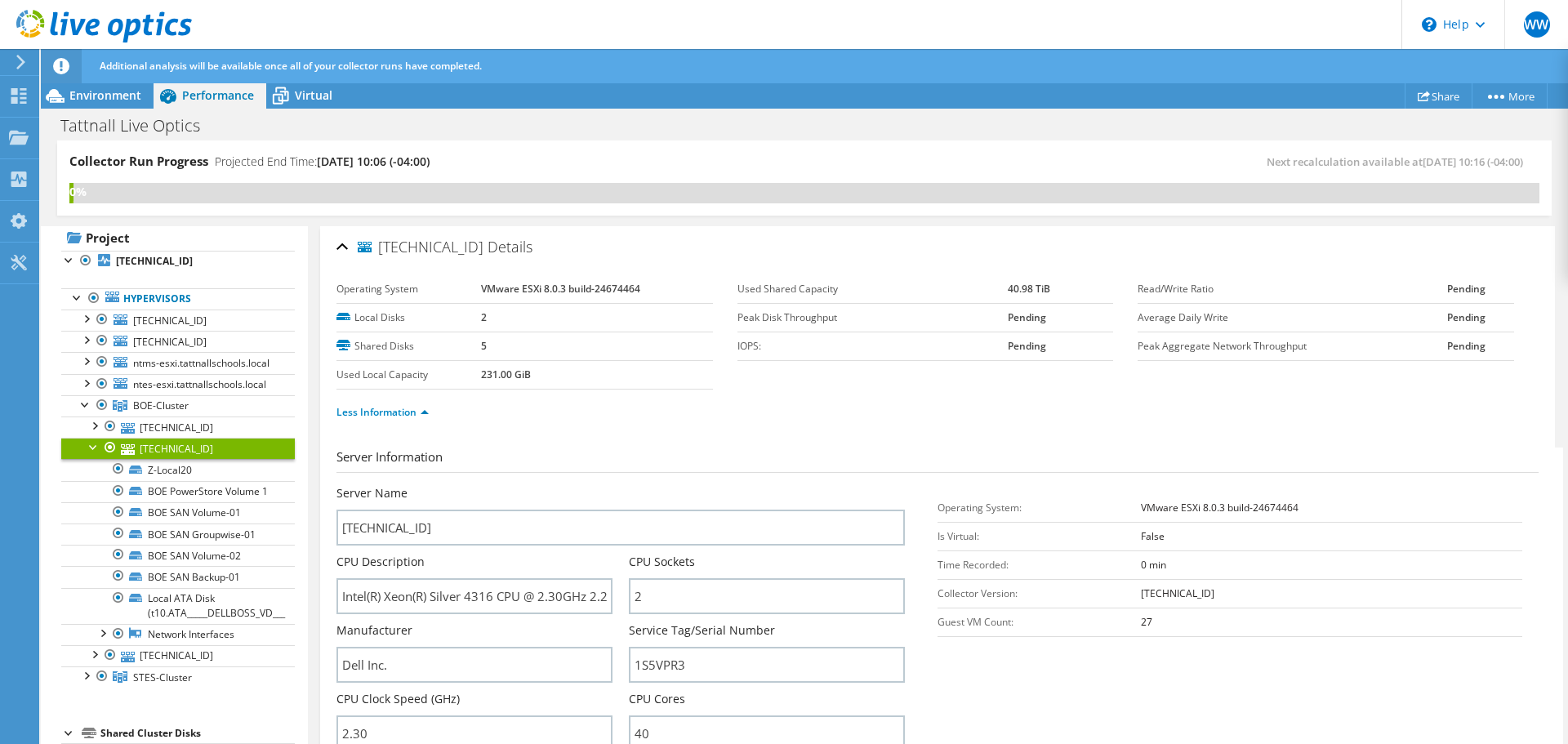
click at [343, 243] on div "10.1.1.20 Details" at bounding box center [936, 248] width 1202 height 35
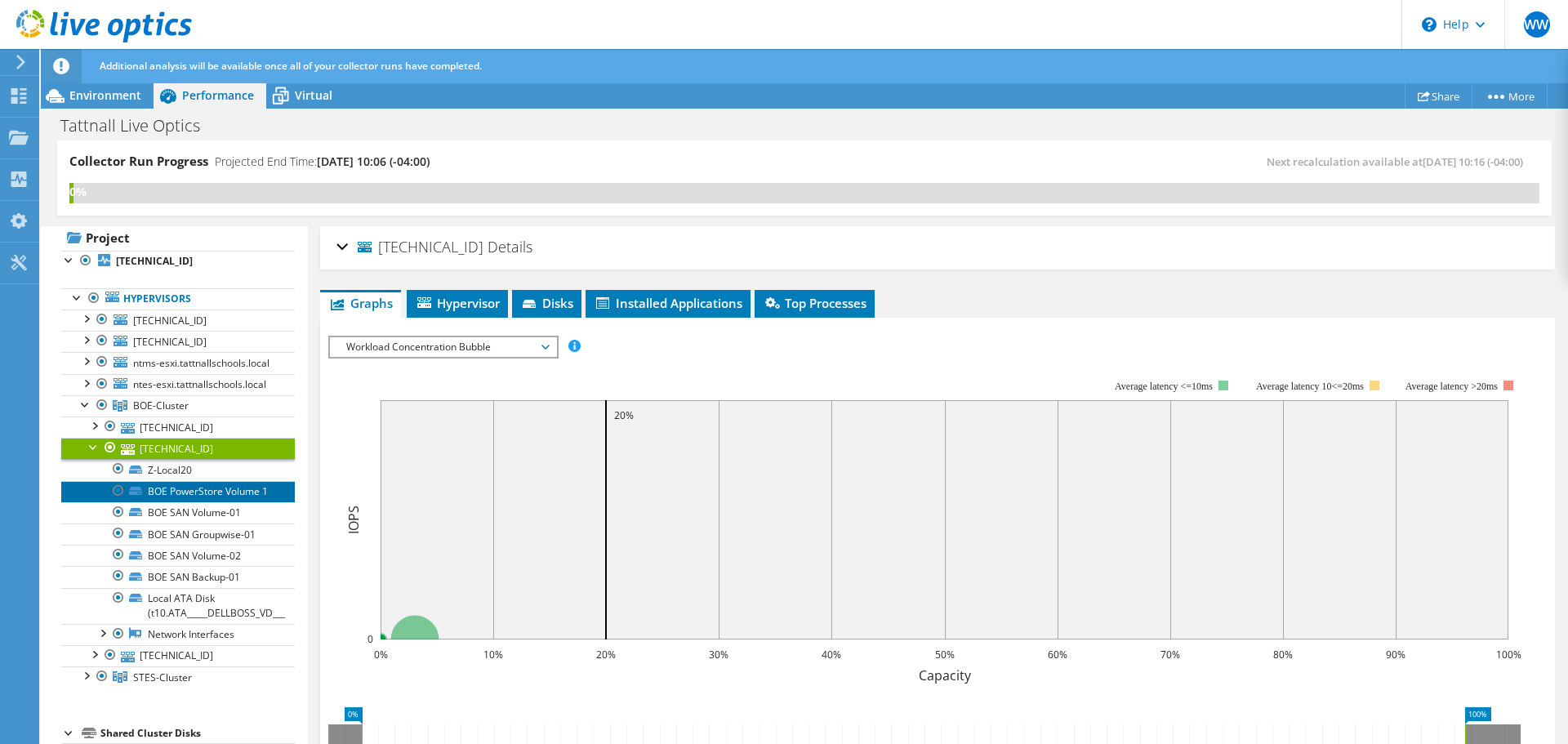
click at [215, 503] on link "BOE PowerStore Volume 1" at bounding box center [178, 492] width 233 height 22
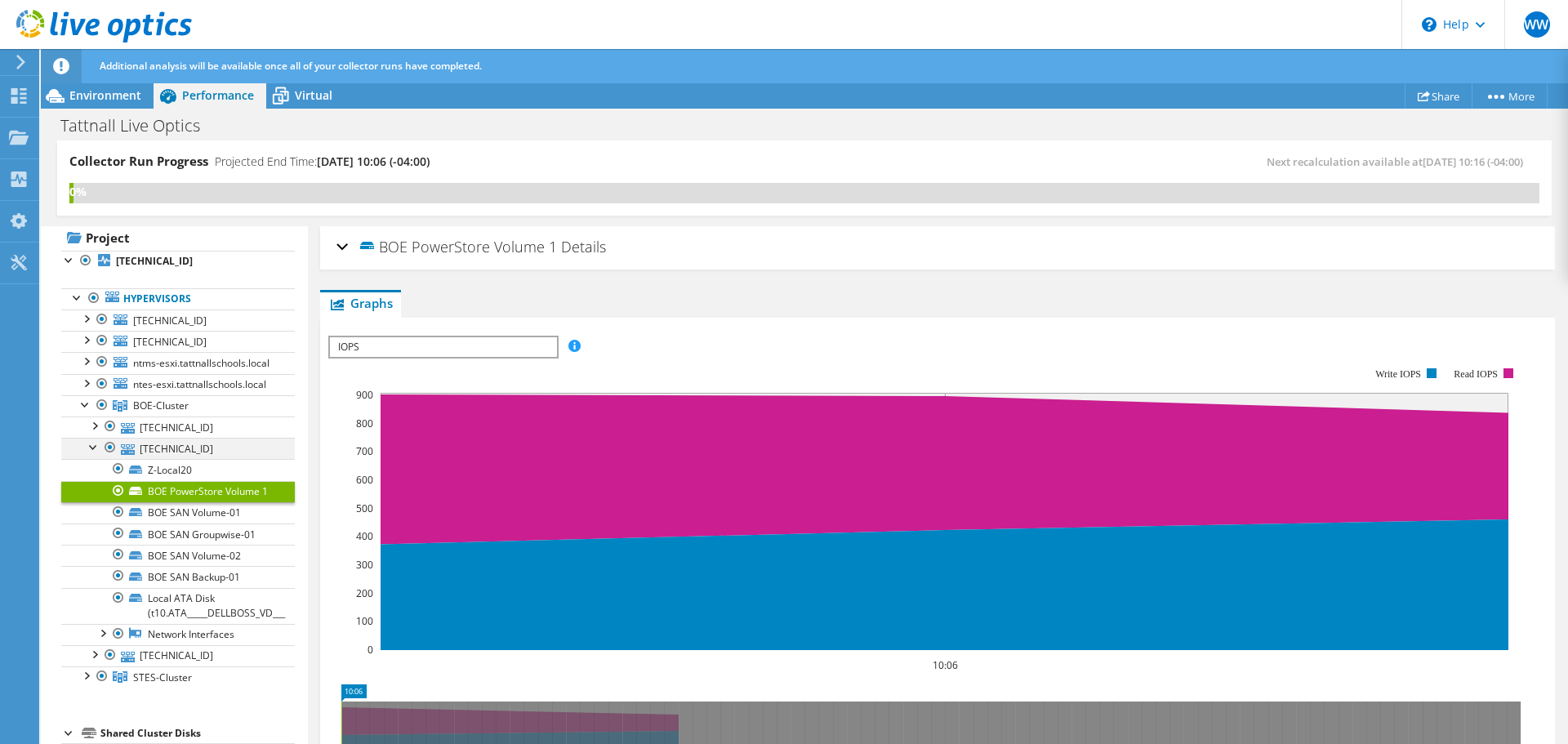
click at [96, 454] on div at bounding box center [93, 445] width 16 height 16
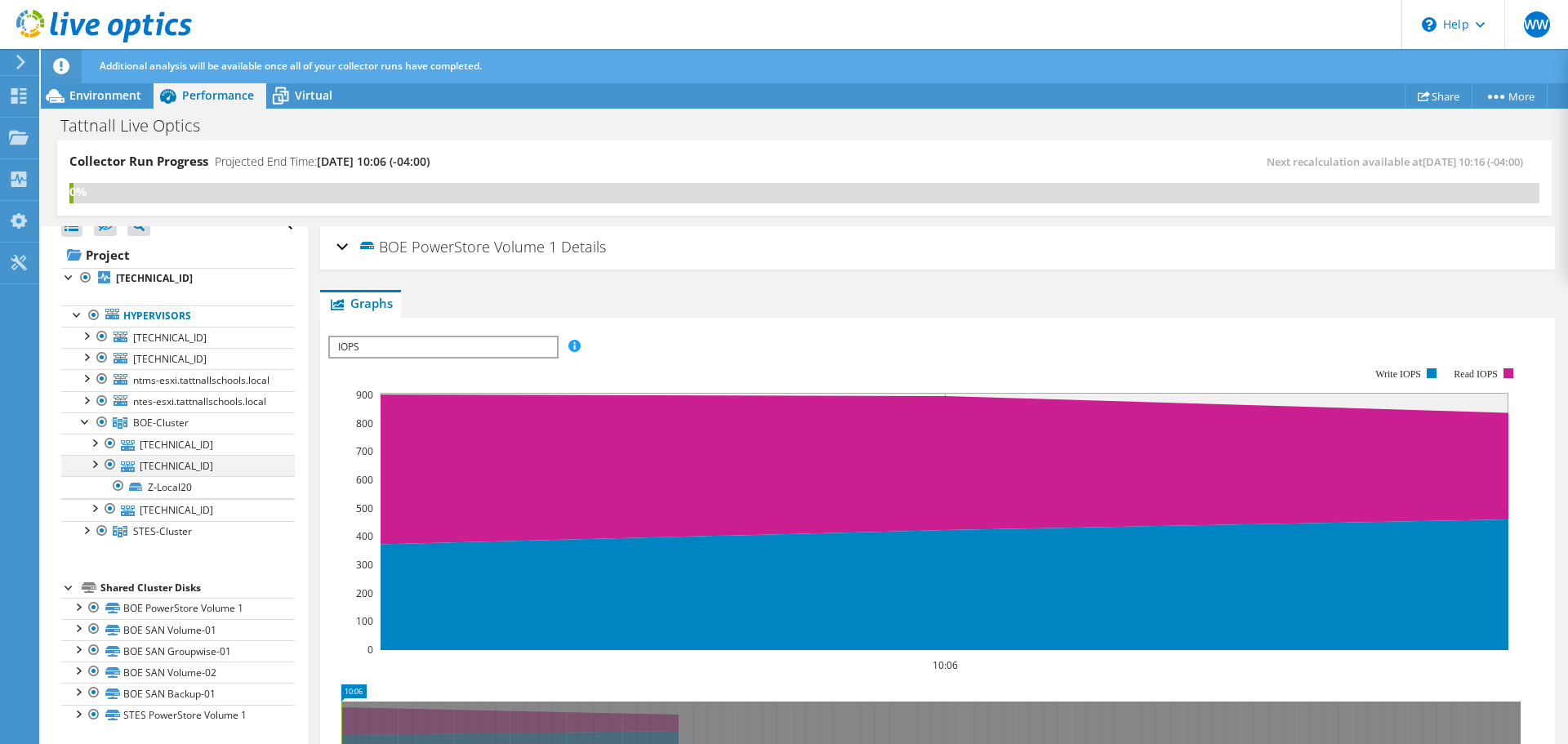
scroll to position [25, 0]
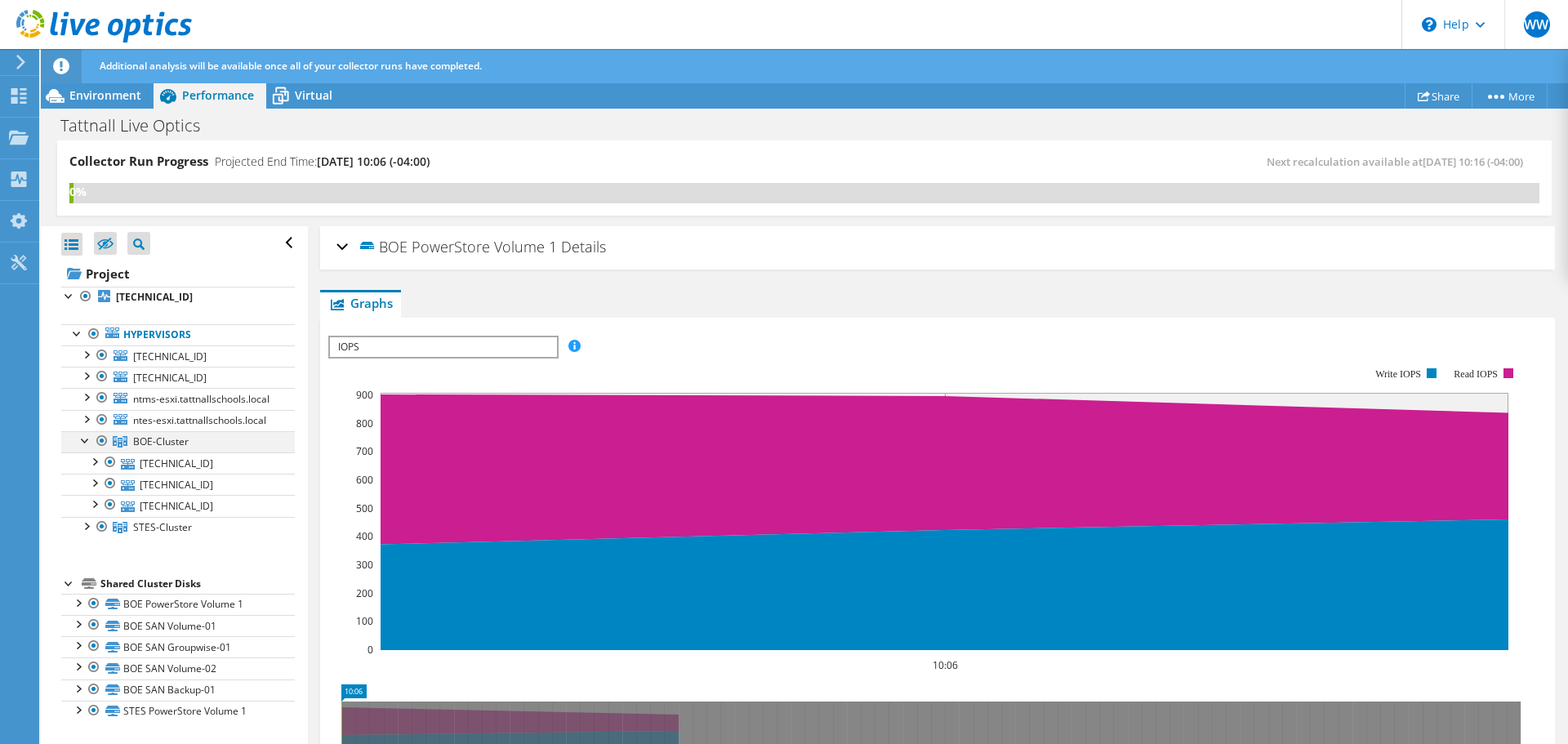
click at [86, 446] on div at bounding box center [85, 439] width 16 height 16
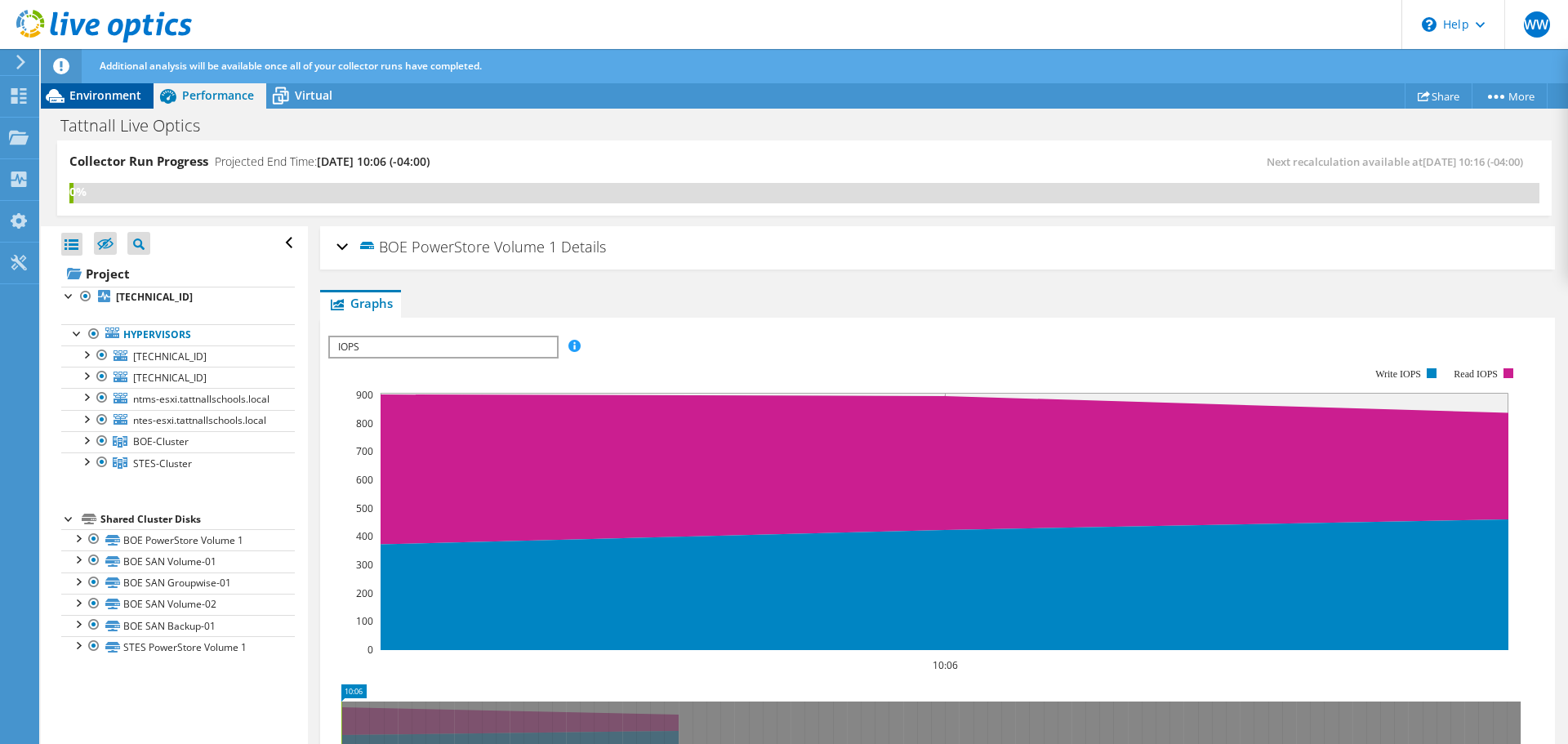
click at [97, 93] on span "Environment" at bounding box center [105, 95] width 72 height 15
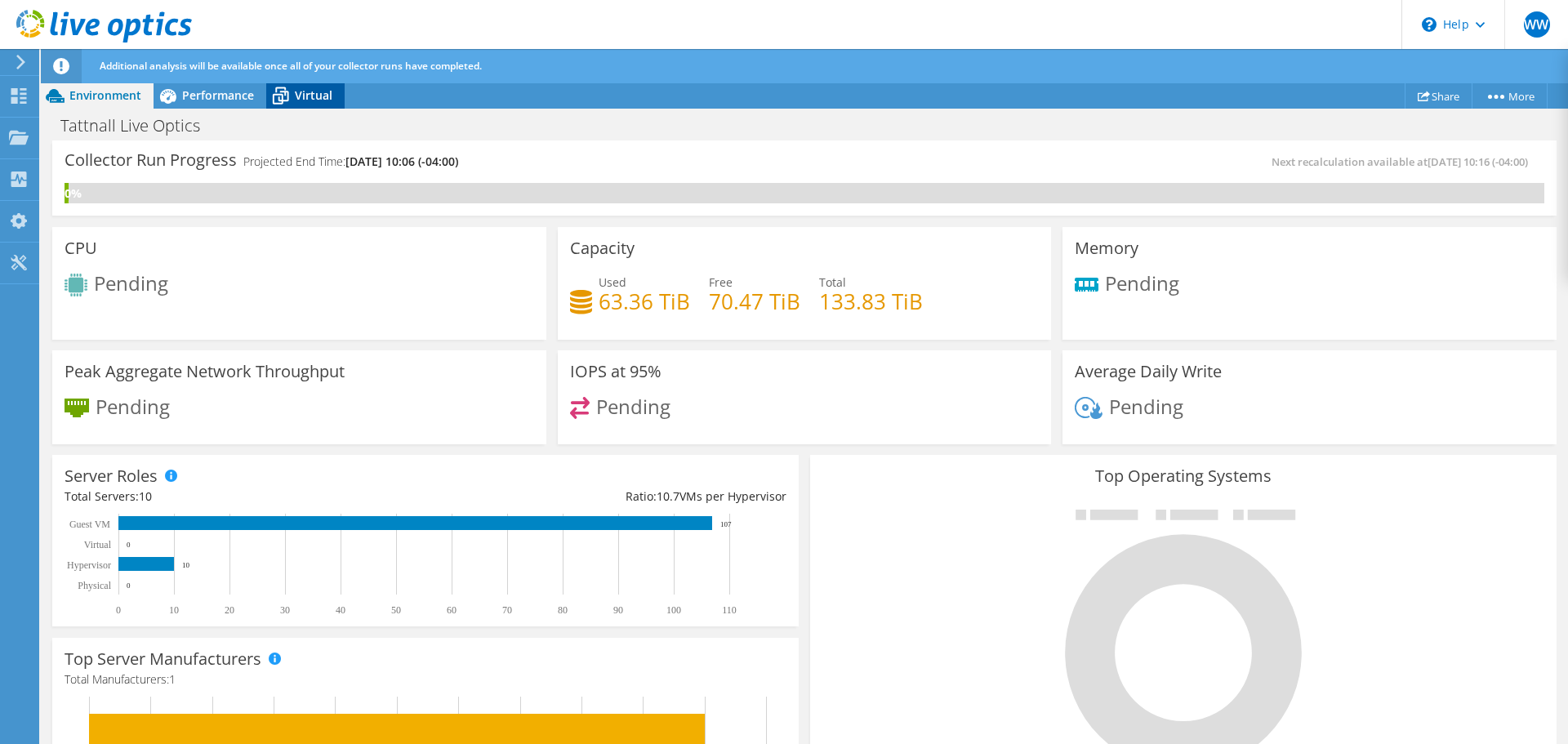
click at [299, 95] on span "Virtual" at bounding box center [313, 95] width 38 height 15
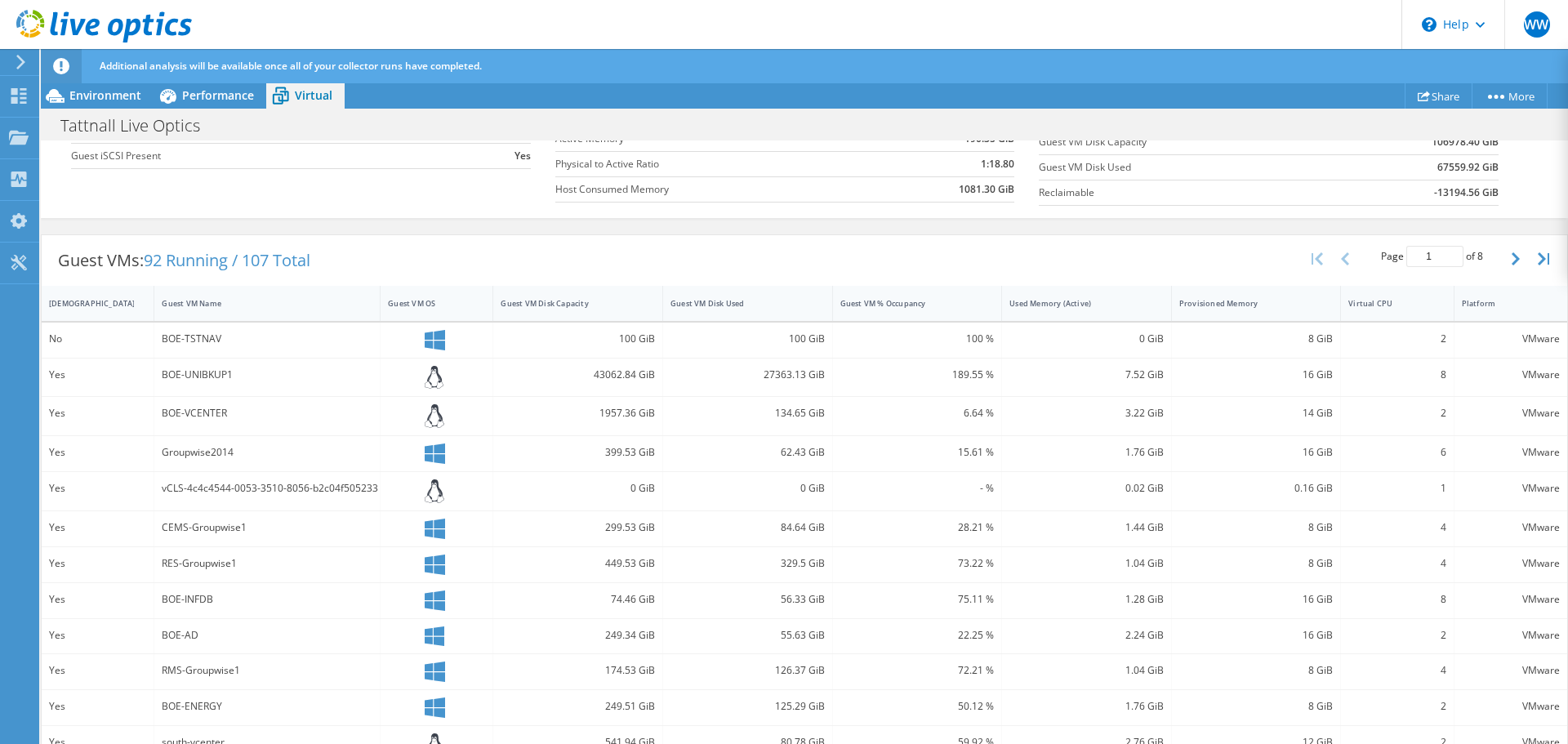
scroll to position [297, 0]
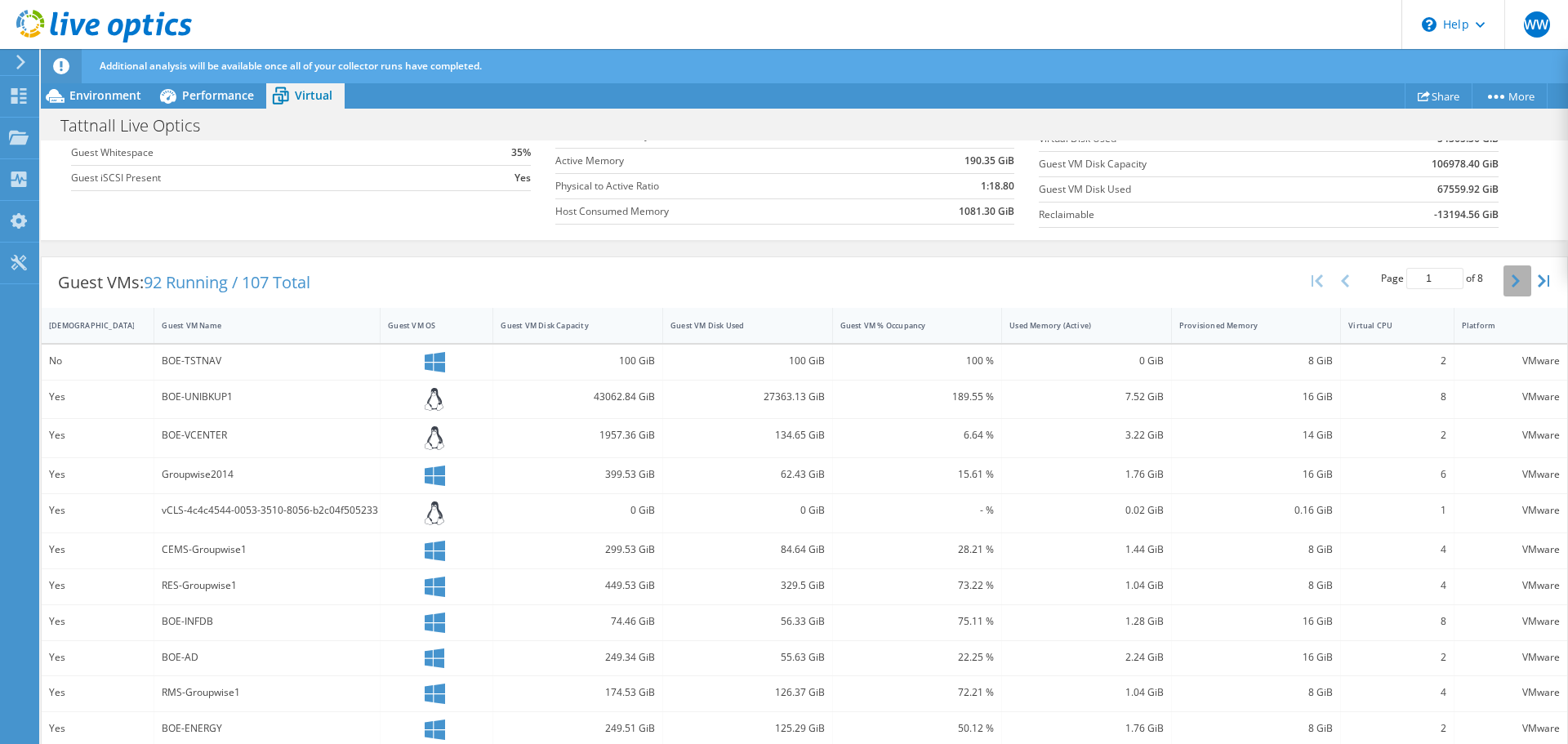
click at [1508, 285] on button "button" at bounding box center [1517, 281] width 28 height 31
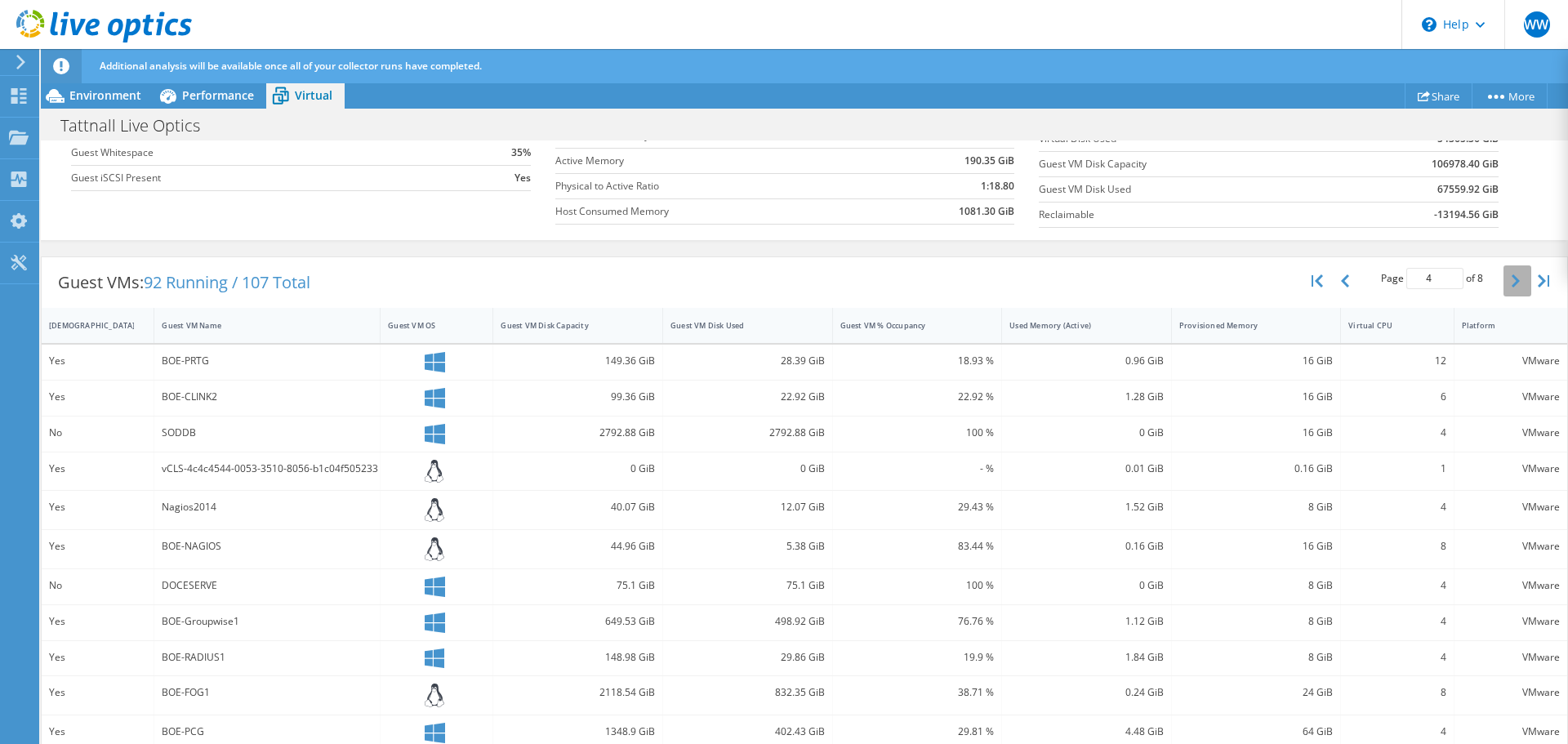
click at [1508, 285] on button "button" at bounding box center [1517, 281] width 28 height 31
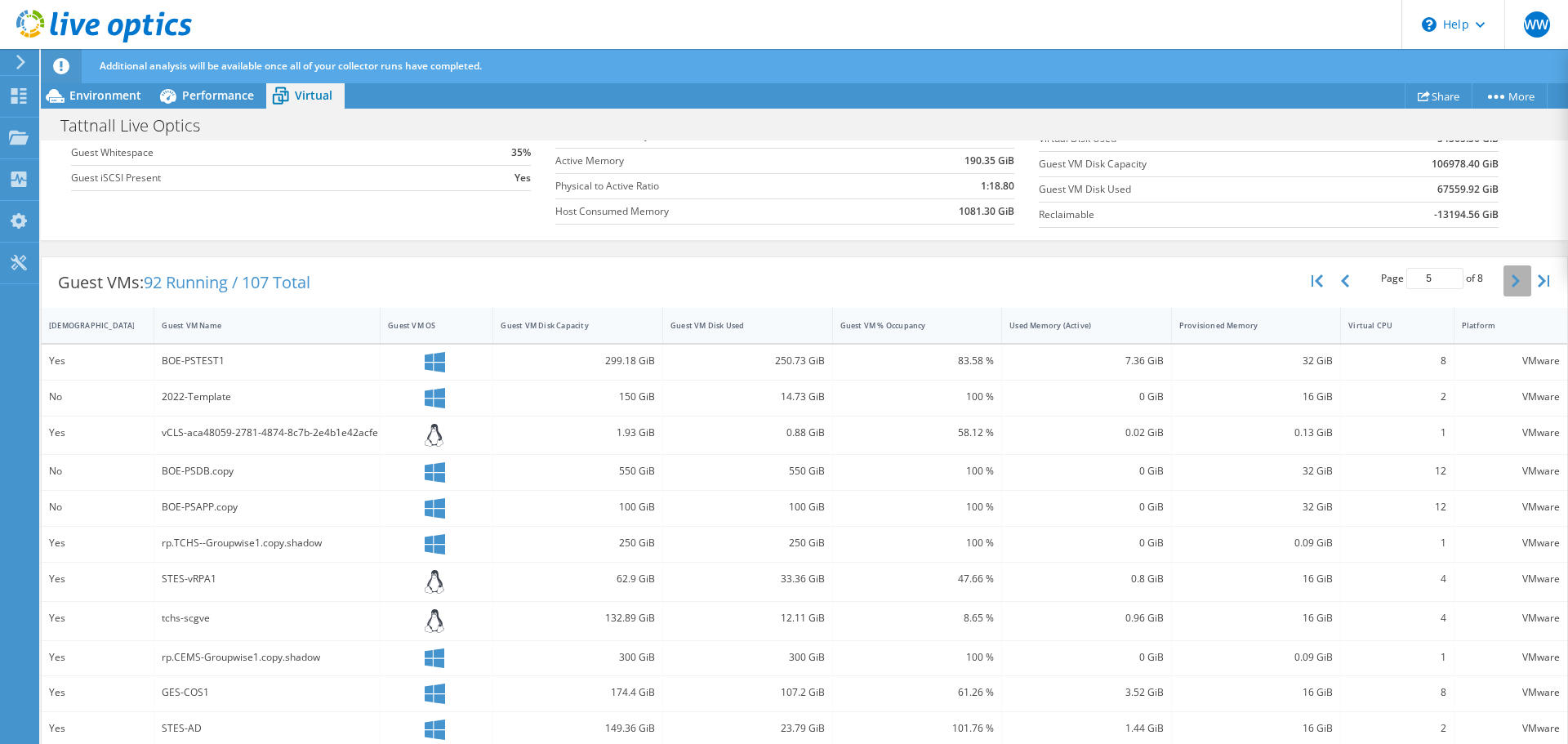
click at [1508, 285] on button "button" at bounding box center [1517, 281] width 28 height 31
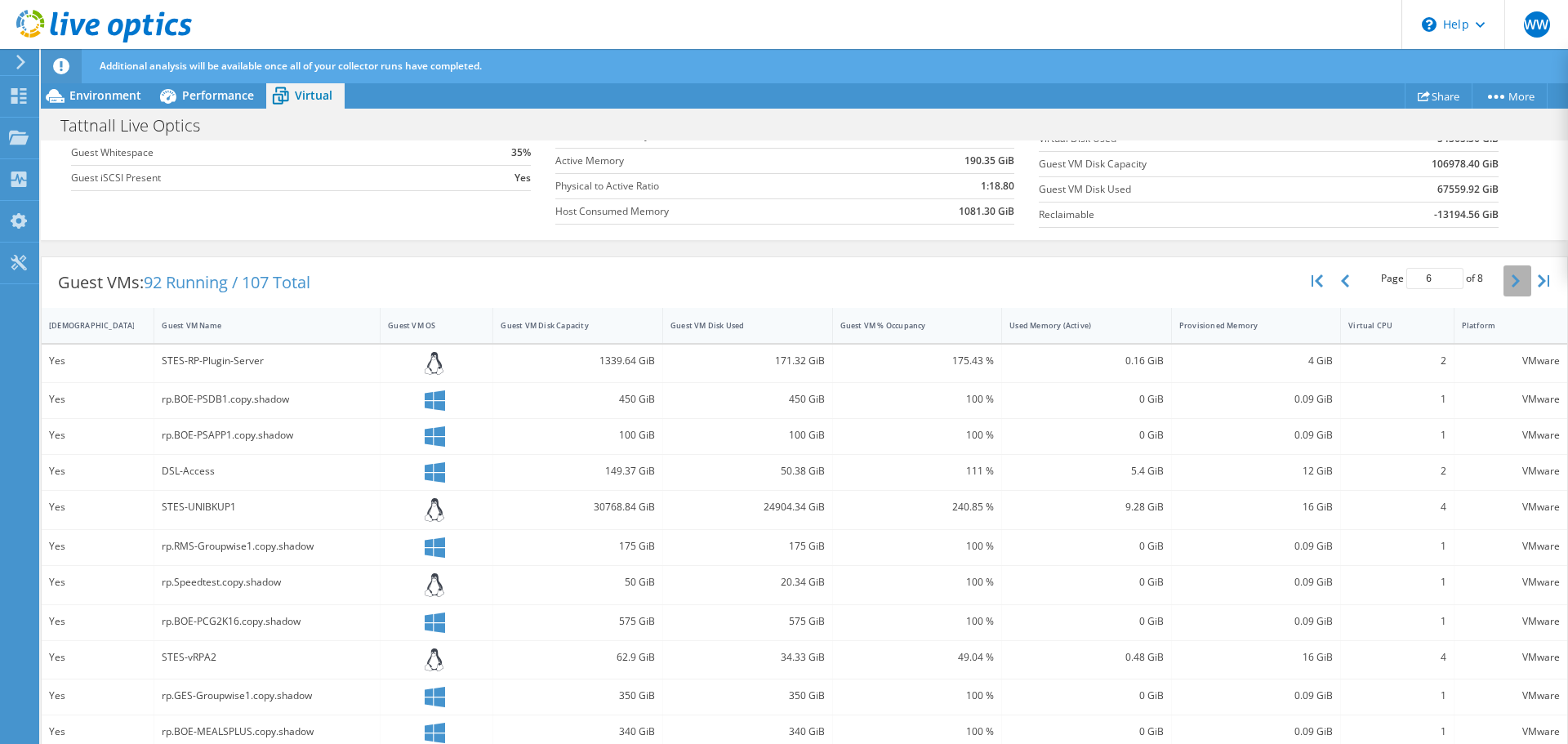
click at [1508, 285] on button "button" at bounding box center [1517, 281] width 28 height 31
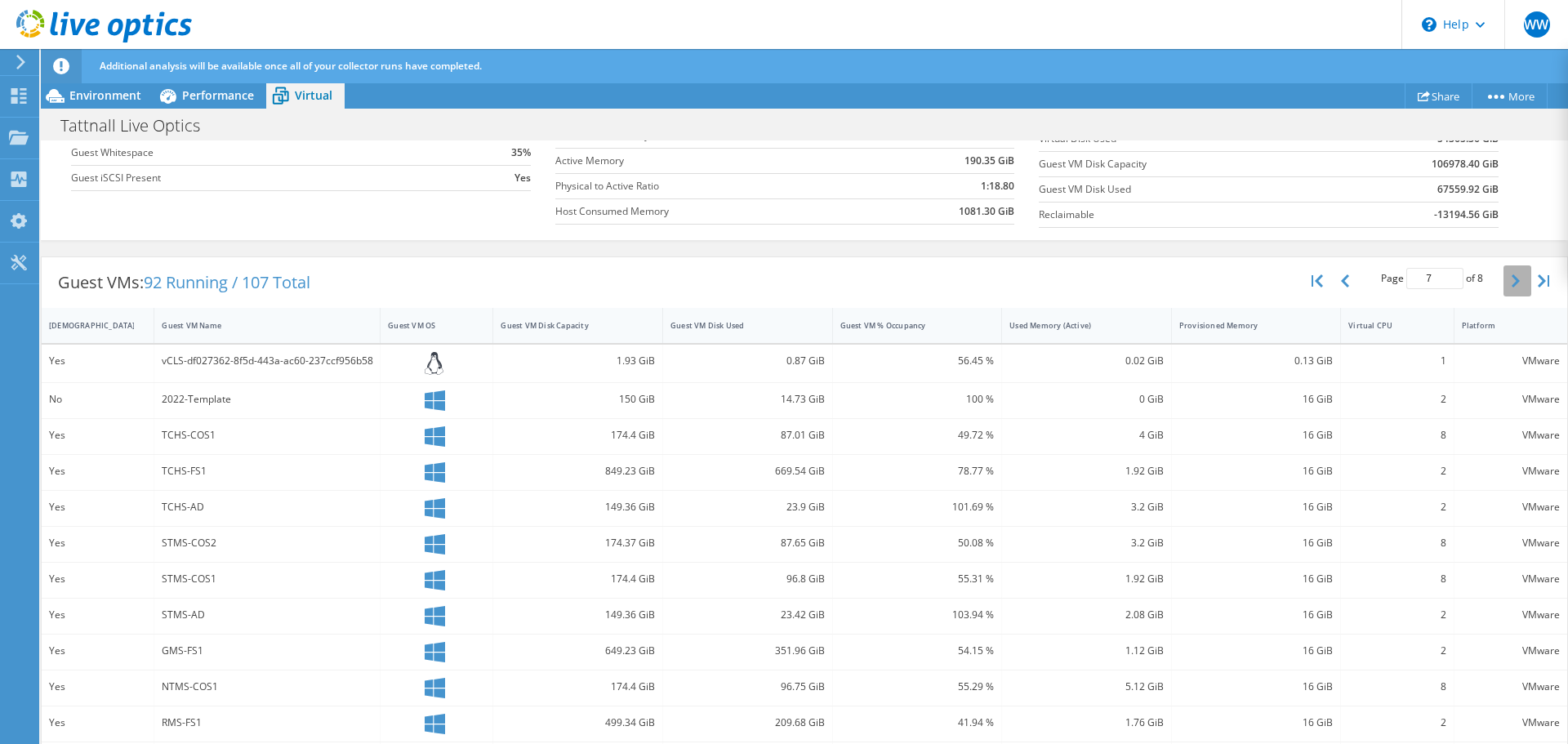
click at [1508, 285] on button "button" at bounding box center [1517, 281] width 28 height 31
type input "8"
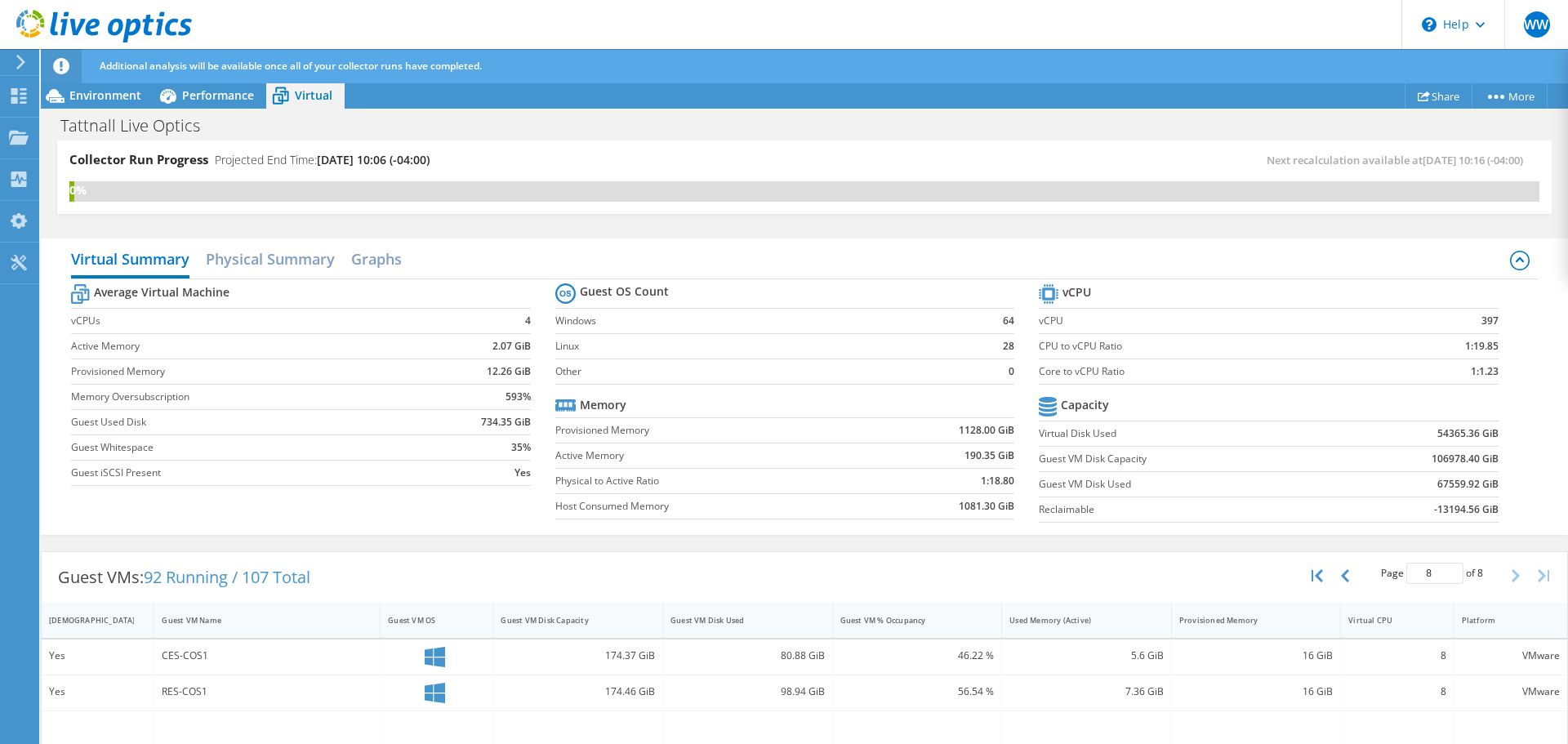
scroll to position [0, 0]
click at [102, 97] on span "Environment" at bounding box center [105, 95] width 72 height 15
